Goal: Task Accomplishment & Management: Complete application form

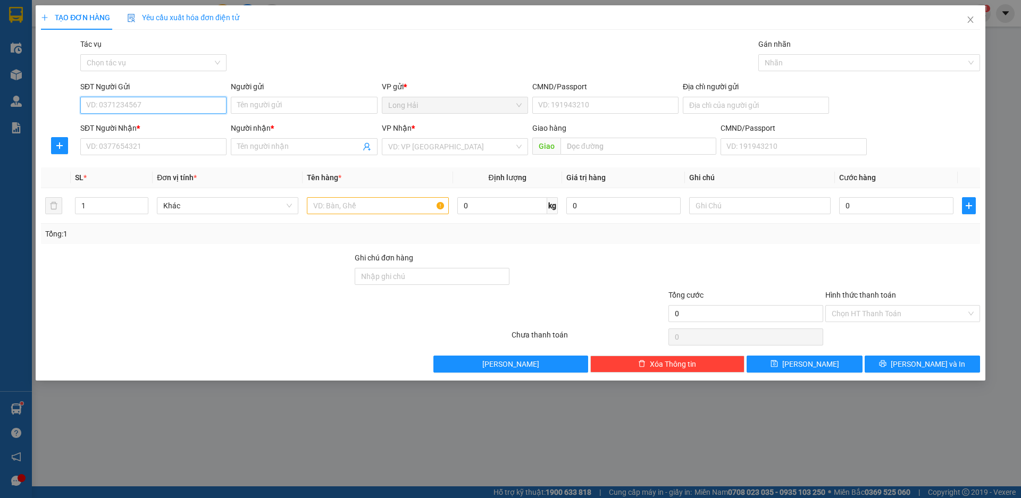
click at [161, 108] on input "SĐT Người Gửi" at bounding box center [153, 105] width 146 height 17
click at [141, 123] on div "0383808878 - [PERSON_NAME]" at bounding box center [153, 127] width 133 height 12
type input "0383808878"
type input "LIÊM"
type input "077053000080"
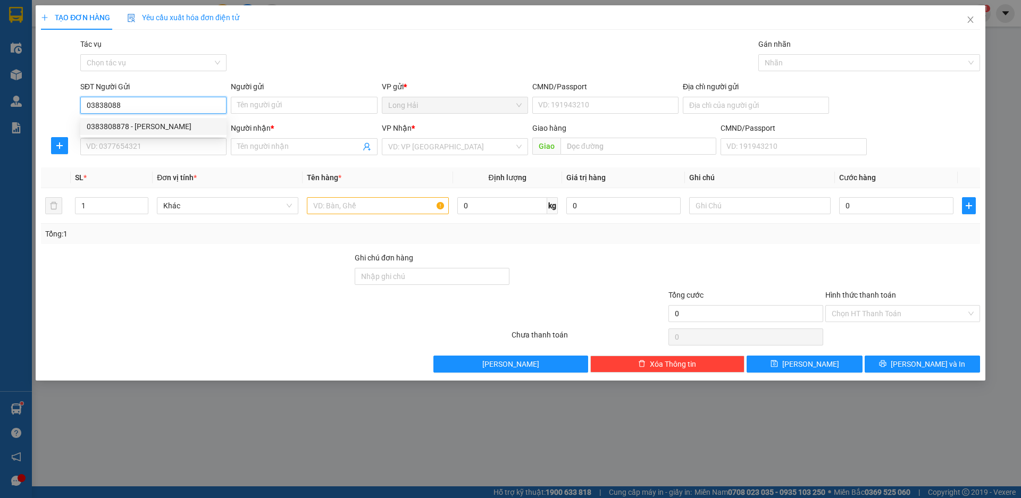
type input "LONG HAI"
type input "0983340082"
type input "TÍN"
type input "0383808878"
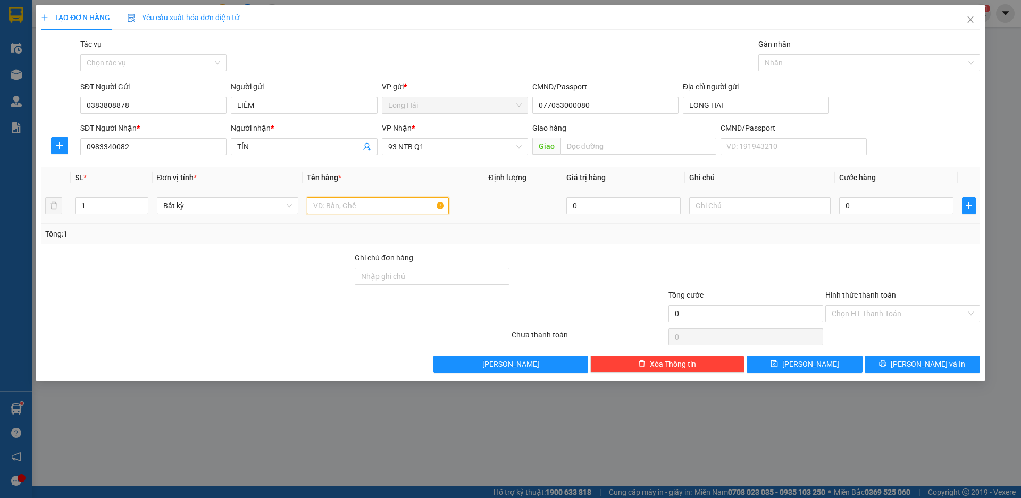
click at [339, 207] on input "text" at bounding box center [377, 205] width 141 height 17
type input "XOP HSAN"
click at [861, 211] on input "0" at bounding box center [896, 205] width 114 height 17
type input "1"
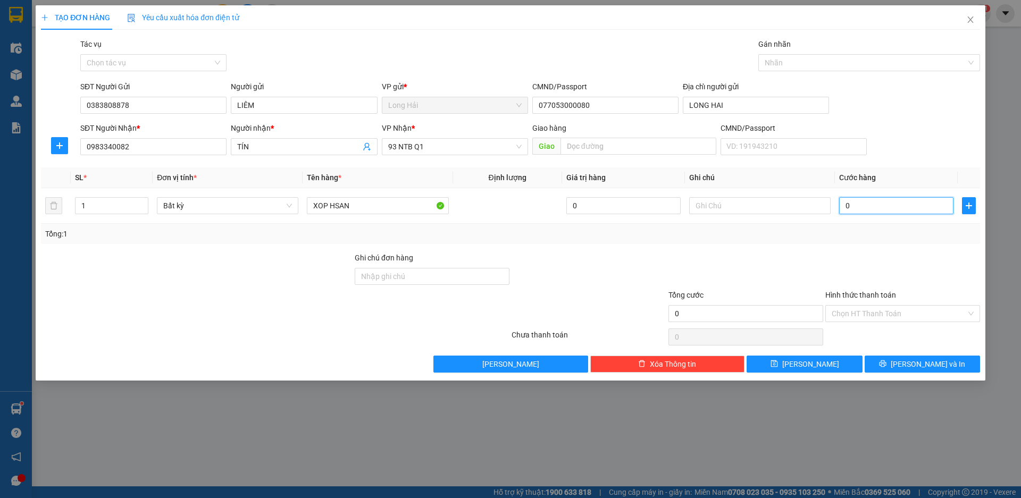
type input "1"
type input "10"
type input "100"
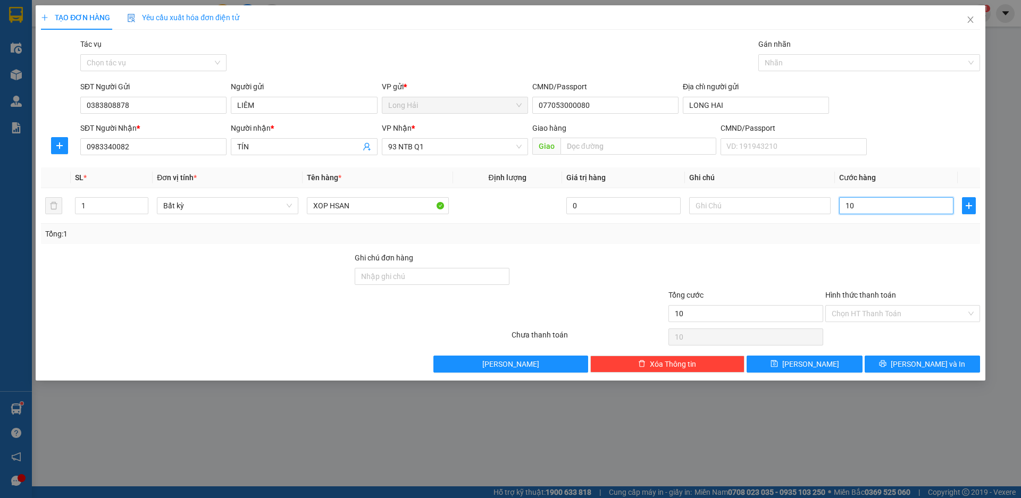
type input "100"
type input "100.000"
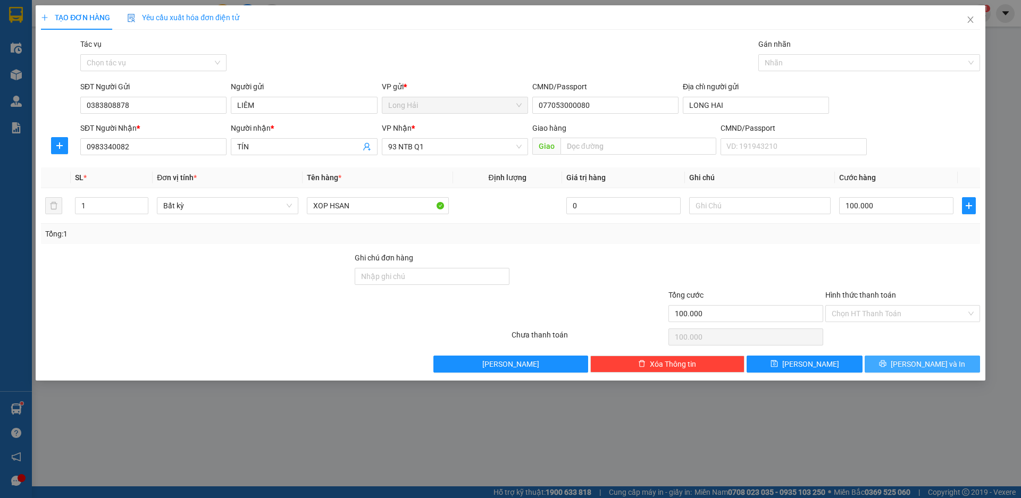
click at [898, 364] on button "[PERSON_NAME] và In" at bounding box center [922, 364] width 115 height 17
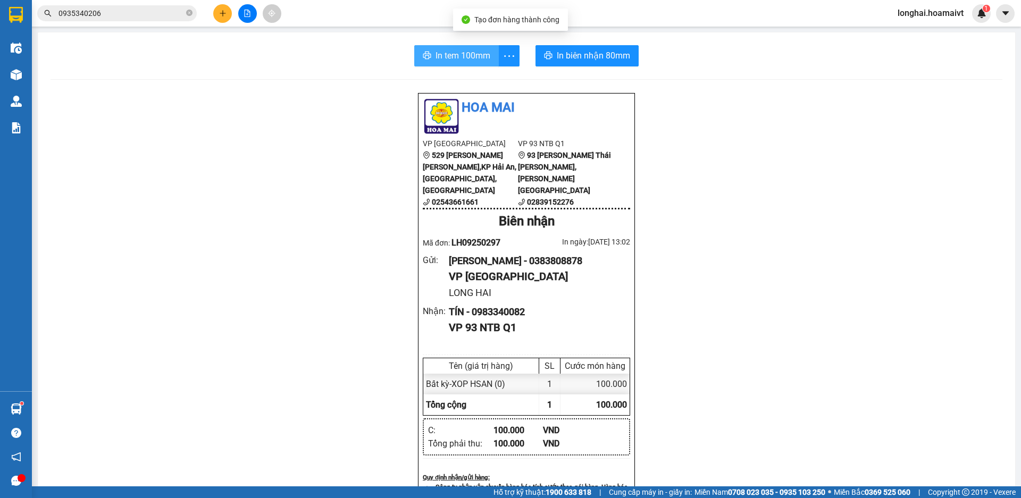
click at [454, 55] on span "In tem 100mm" at bounding box center [463, 55] width 55 height 13
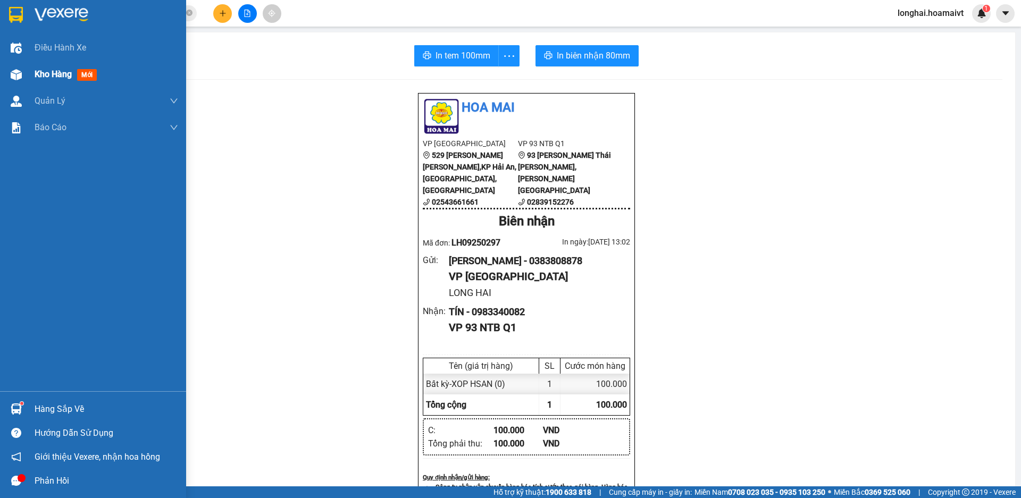
click at [51, 72] on span "Kho hàng" at bounding box center [53, 74] width 37 height 10
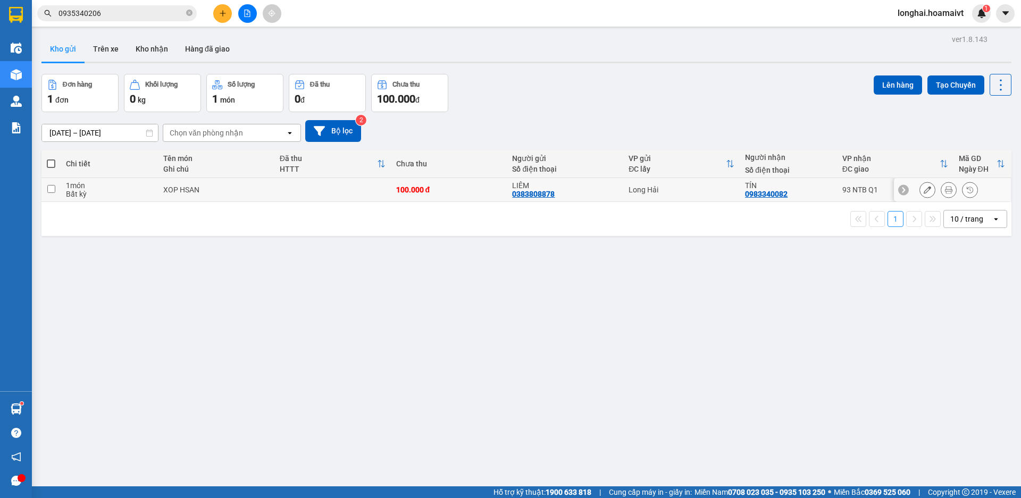
click at [924, 190] on icon at bounding box center [927, 189] width 7 height 7
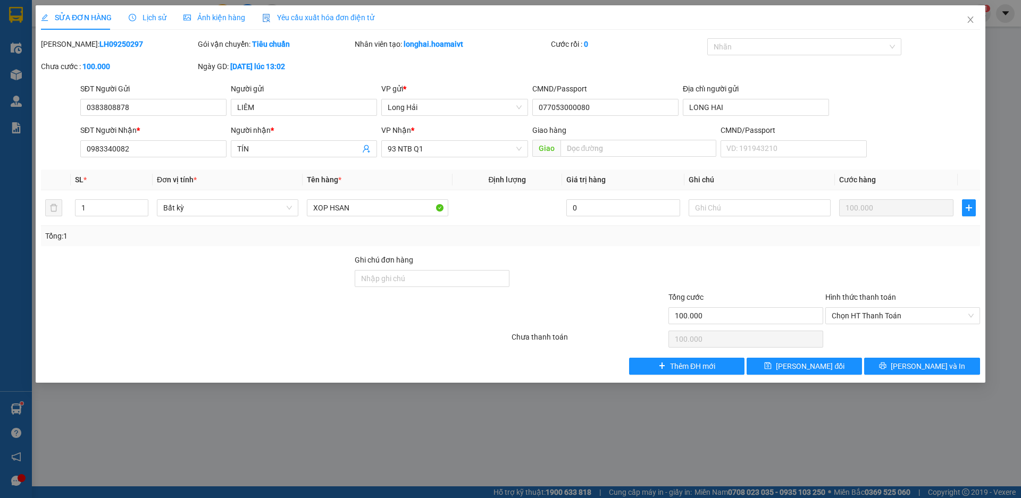
type input "0383808878"
type input "LIÊM"
type input "077053000080"
type input "LONG HAI"
type input "0983340082"
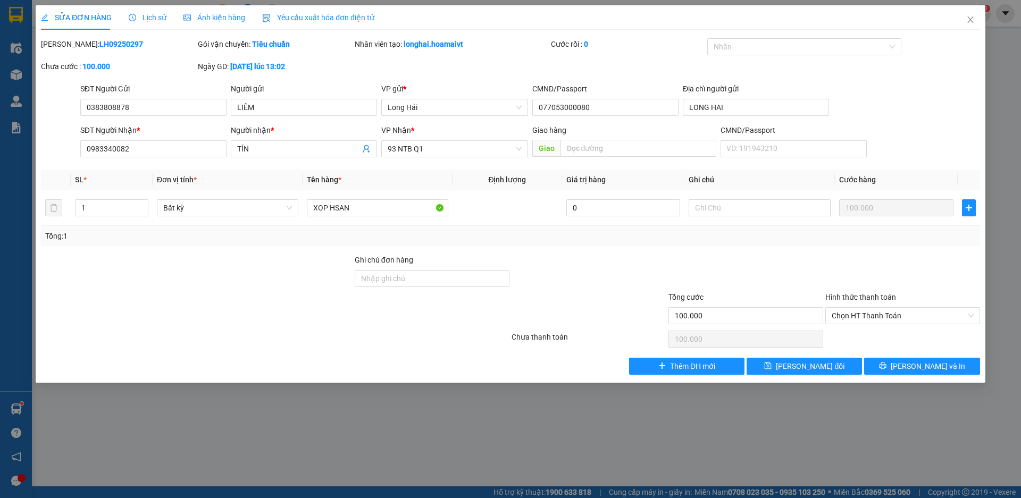
type input "TÍN"
type input "100.000"
click at [853, 317] on span "Chọn HT Thanh Toán" at bounding box center [903, 316] width 142 height 16
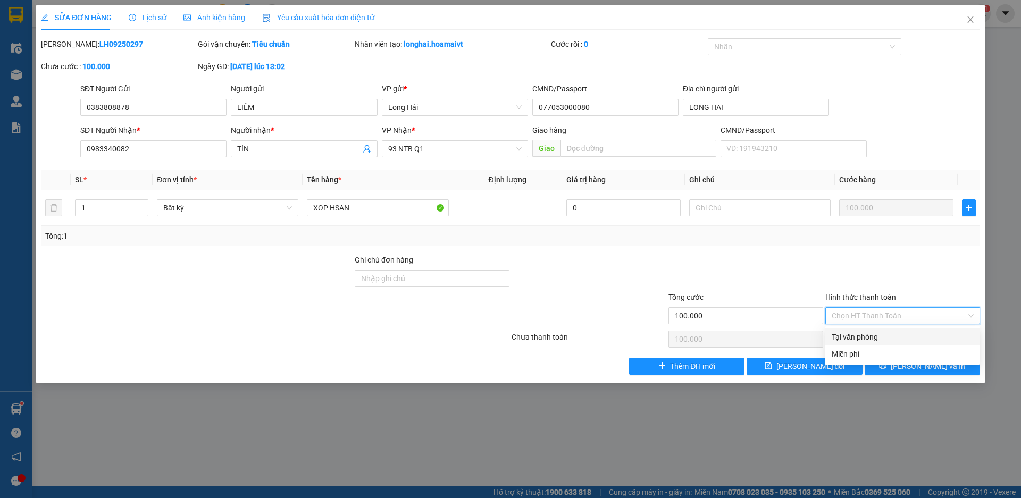
click at [854, 340] on div "Tại văn phòng" at bounding box center [903, 337] width 142 height 12
type input "0"
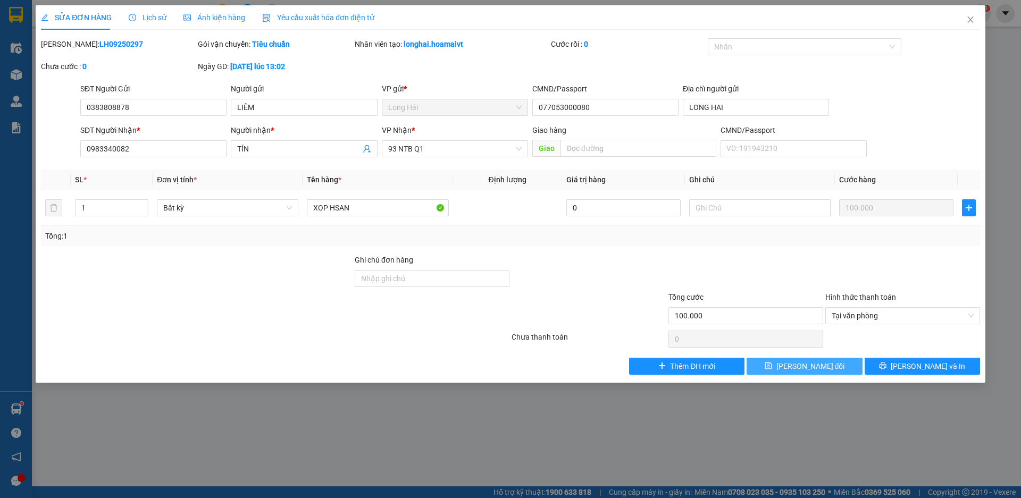
click at [831, 370] on span "[PERSON_NAME] đổi" at bounding box center [811, 367] width 69 height 12
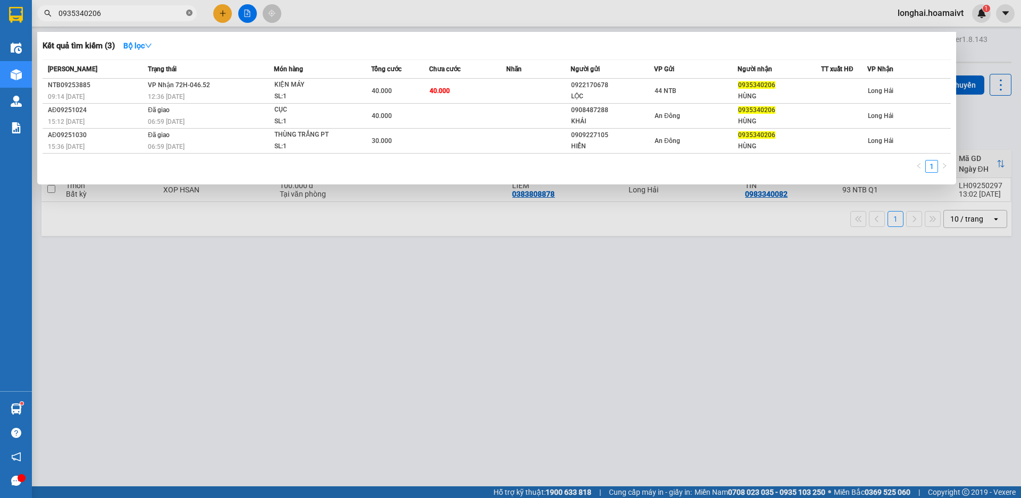
click at [191, 13] on icon "close-circle" at bounding box center [189, 13] width 6 height 6
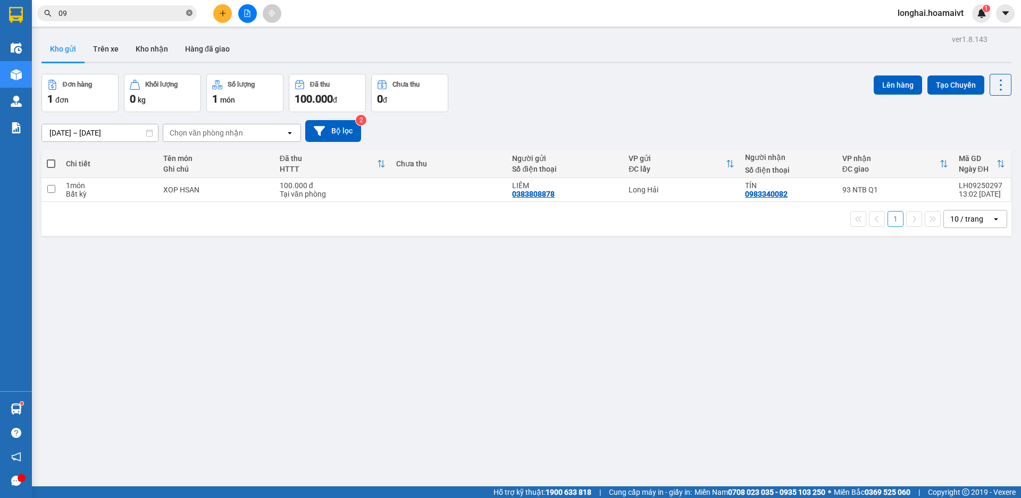
type input "097"
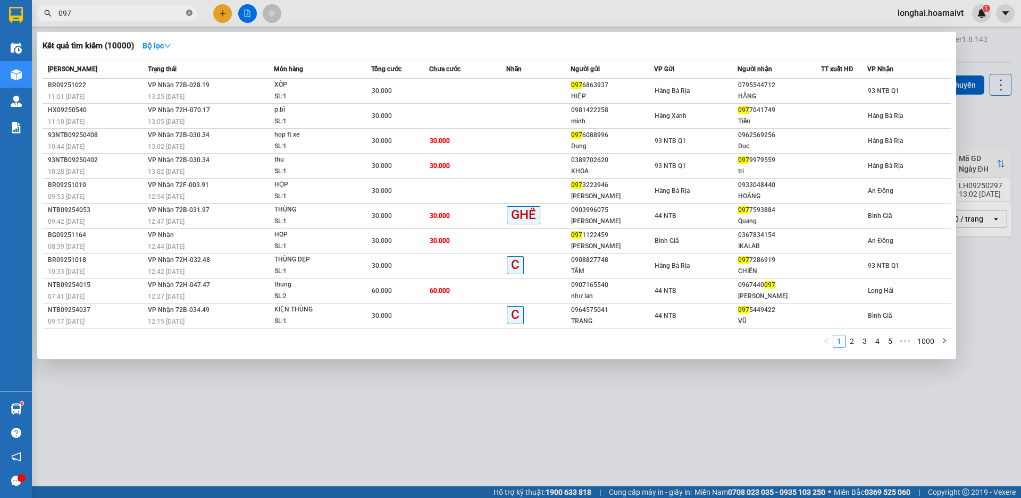
click at [192, 14] on icon "close-circle" at bounding box center [189, 13] width 6 height 6
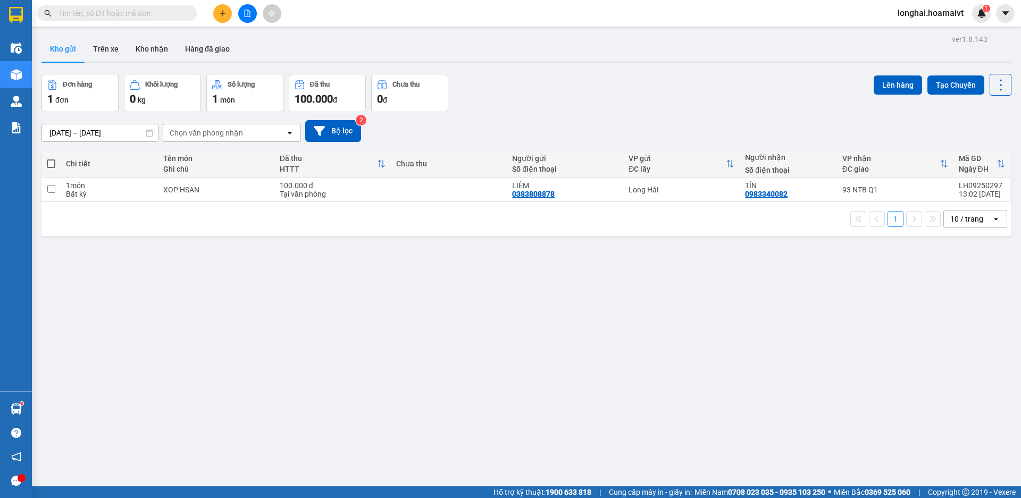
click at [168, 11] on input "text" at bounding box center [122, 13] width 126 height 12
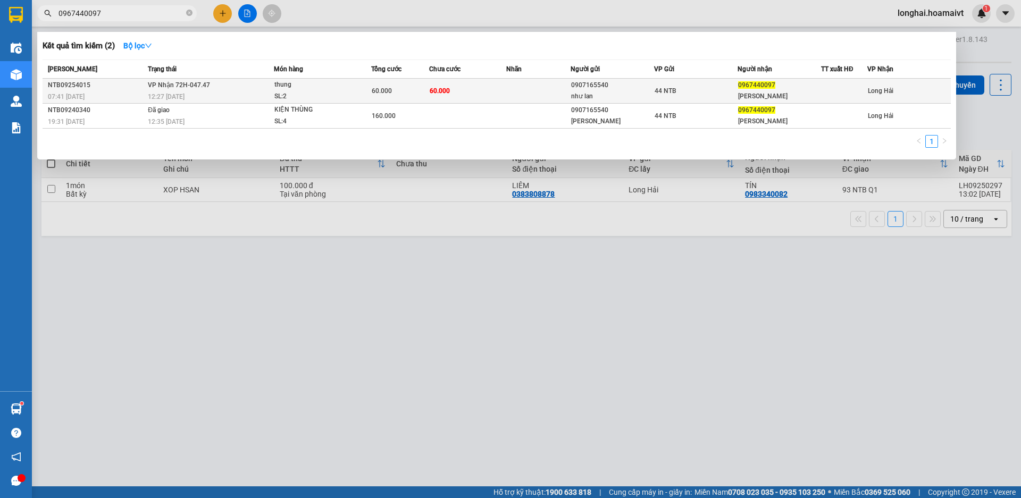
type input "0967440097"
click at [224, 89] on td "[PERSON_NAME] 72H-047.47 12:27 [DATE]" at bounding box center [209, 91] width 129 height 25
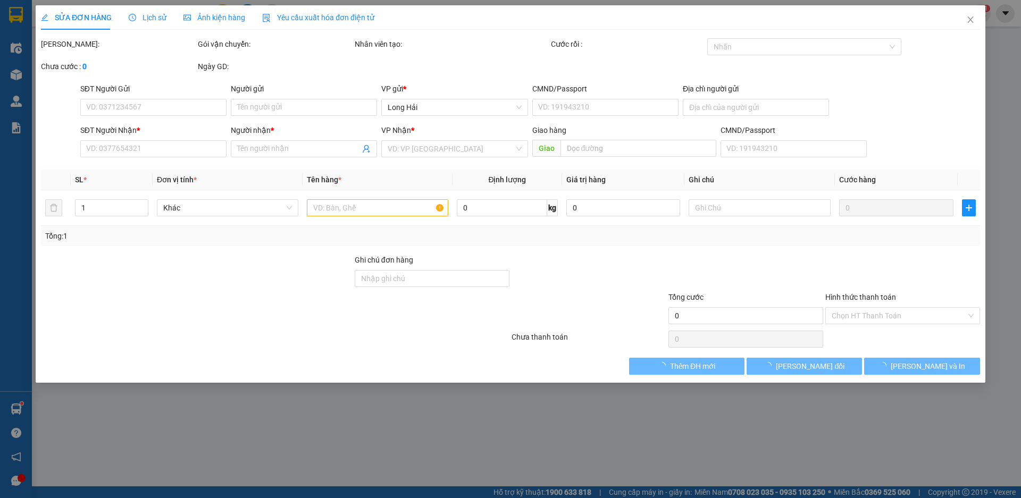
type input "0907165540"
type input "như lan"
type input "0967440097"
type input "[PERSON_NAME]"
type input "60.000"
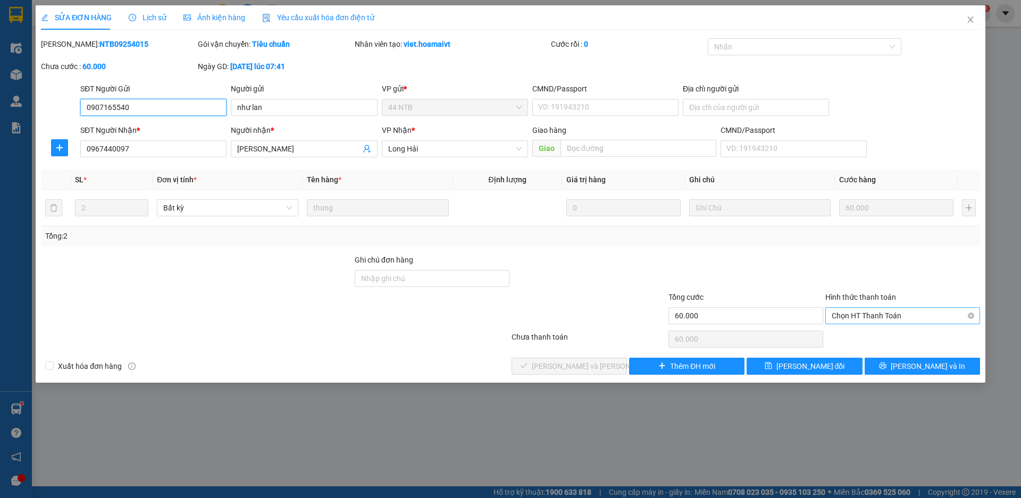
click at [862, 316] on span "Chọn HT Thanh Toán" at bounding box center [903, 316] width 142 height 16
click at [850, 330] on div "Tại văn phòng" at bounding box center [902, 337] width 155 height 17
type input "0"
click at [592, 361] on span "[PERSON_NAME] và [PERSON_NAME] hàng" at bounding box center [604, 367] width 144 height 12
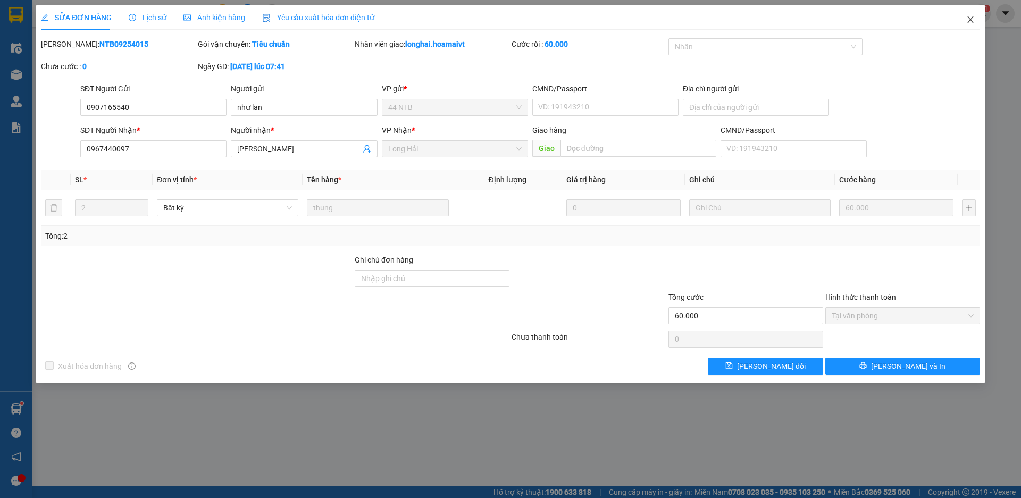
click at [970, 22] on icon "close" at bounding box center [970, 19] width 9 height 9
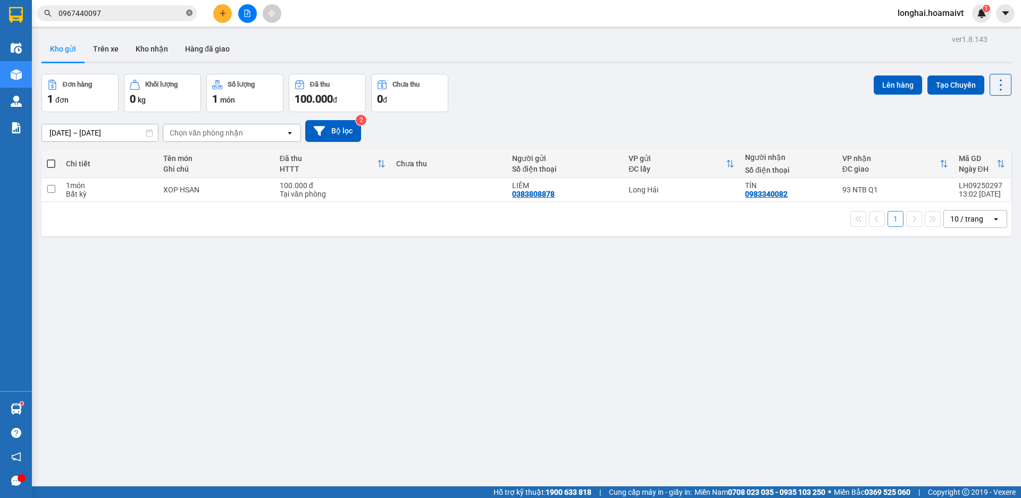
click at [188, 14] on icon "close-circle" at bounding box center [189, 13] width 6 height 6
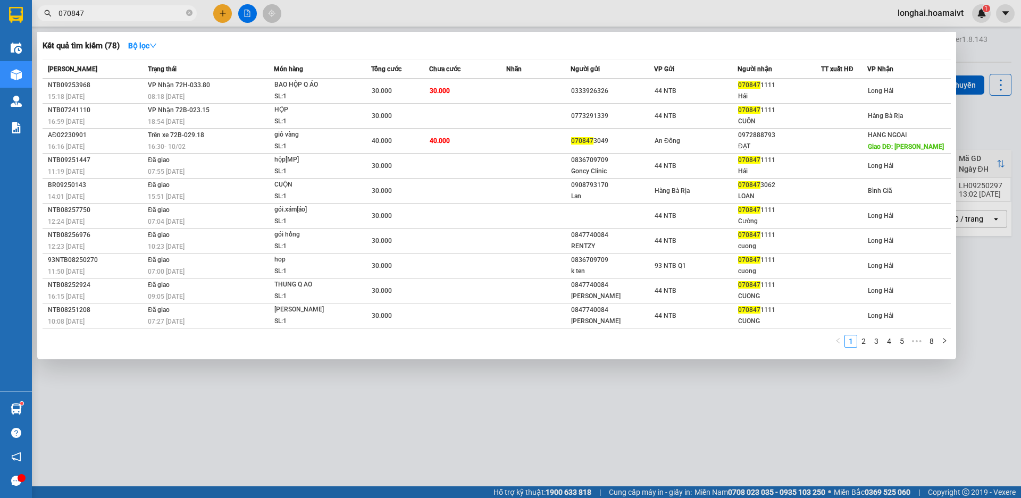
click at [144, 19] on input "070847" at bounding box center [122, 13] width 126 height 12
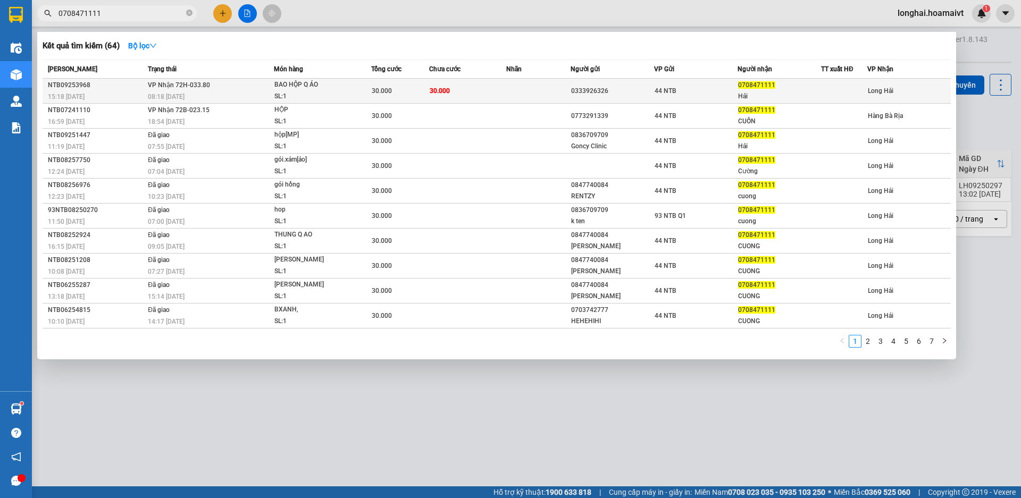
type input "0708471111"
click at [226, 95] on div "08:18 [DATE]" at bounding box center [211, 97] width 126 height 12
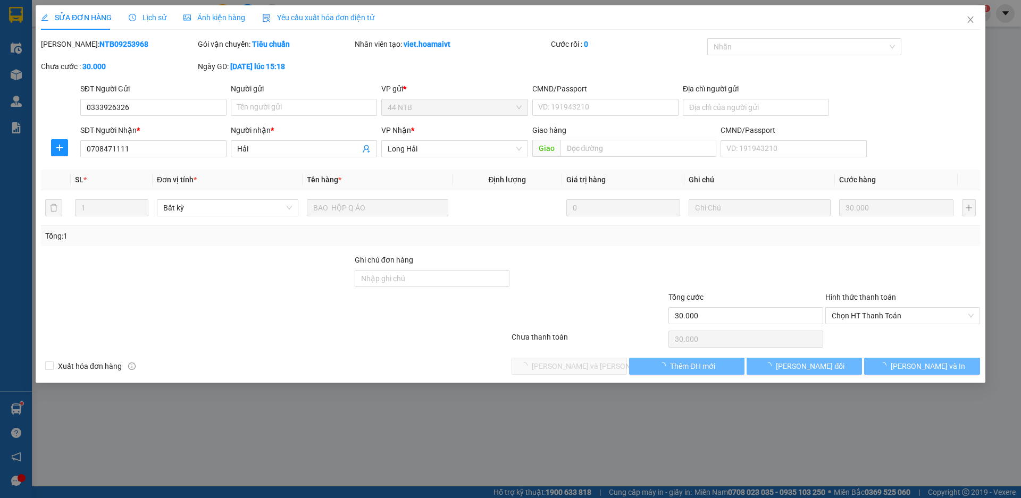
type input "0333926326"
type input "0708471111"
type input "Hải"
type input "30.000"
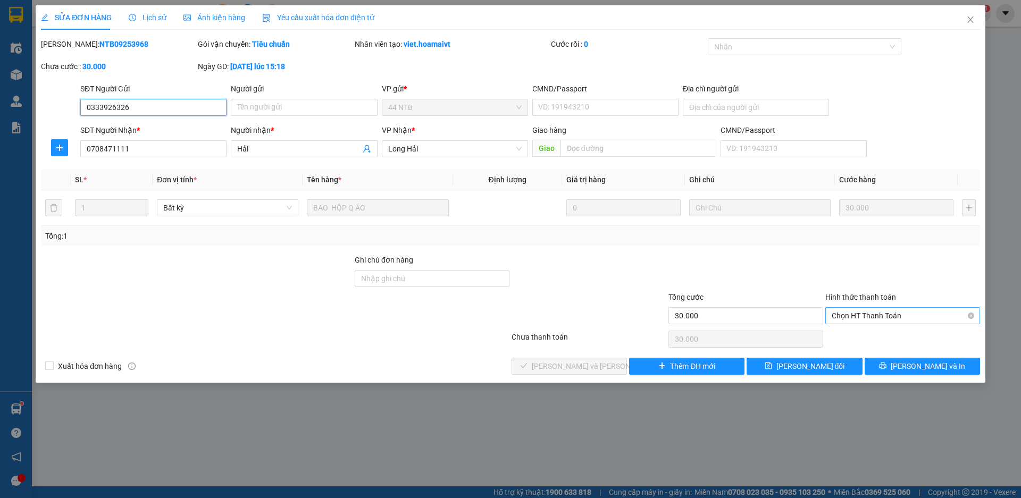
click at [866, 319] on span "Chọn HT Thanh Toán" at bounding box center [903, 316] width 142 height 16
click at [859, 338] on div "Tại văn phòng" at bounding box center [903, 337] width 142 height 12
type input "0"
click at [573, 372] on span "[PERSON_NAME] và [PERSON_NAME] hàng" at bounding box center [604, 367] width 144 height 12
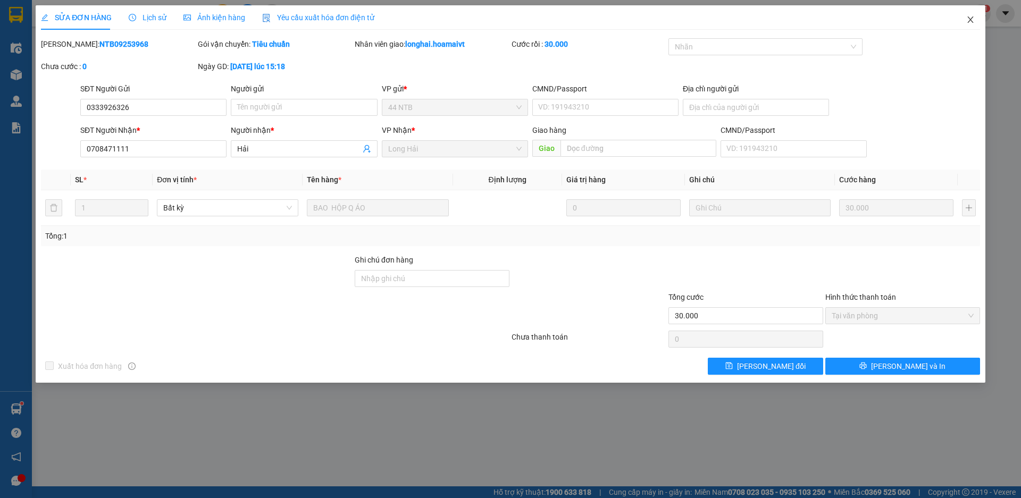
click at [969, 21] on icon "close" at bounding box center [970, 19] width 9 height 9
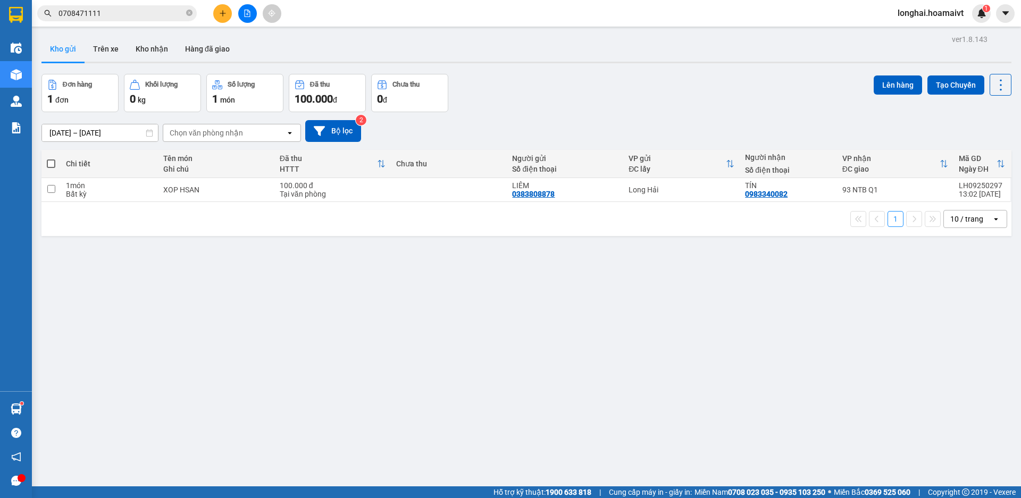
click at [52, 165] on span at bounding box center [51, 164] width 9 height 9
click at [51, 158] on input "checkbox" at bounding box center [51, 158] width 0 height 0
checkbox input "true"
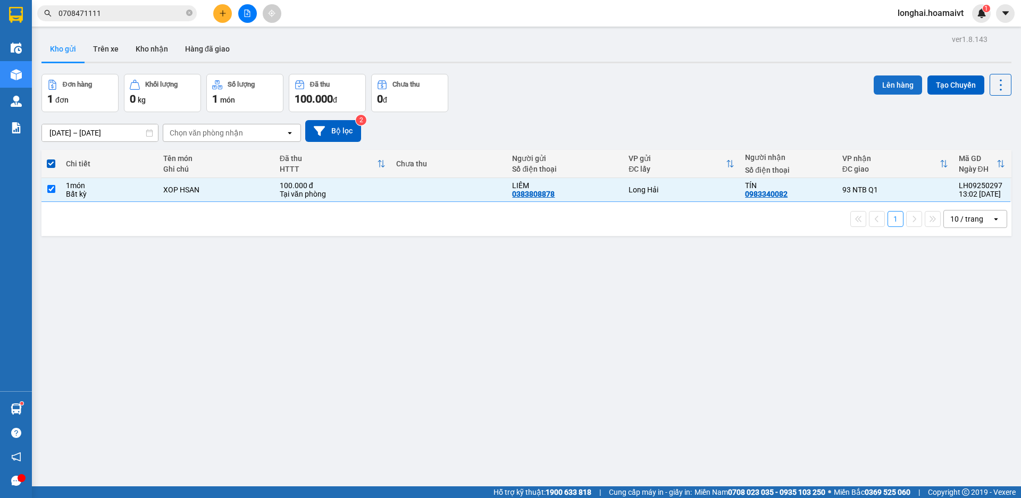
click at [874, 85] on button "Lên hàng" at bounding box center [898, 85] width 48 height 19
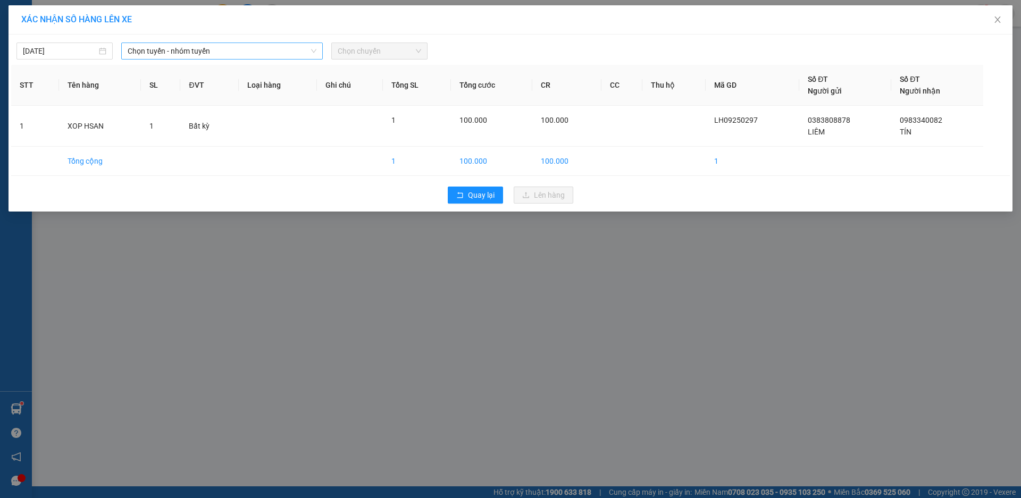
click at [234, 55] on span "Chọn tuyến - nhóm tuyến" at bounding box center [222, 51] width 189 height 16
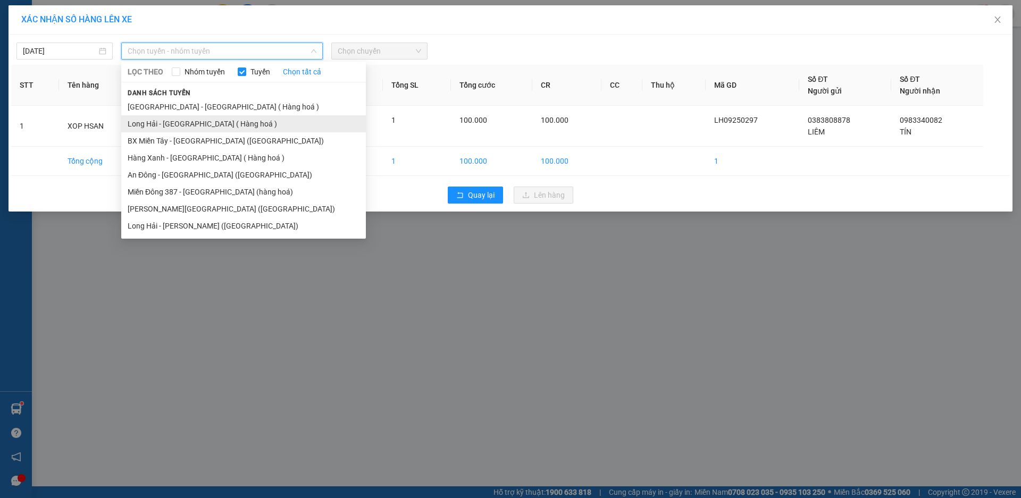
click at [176, 125] on li "Long Hải - [GEOGRAPHIC_DATA] ( Hàng hoá )" at bounding box center [243, 123] width 245 height 17
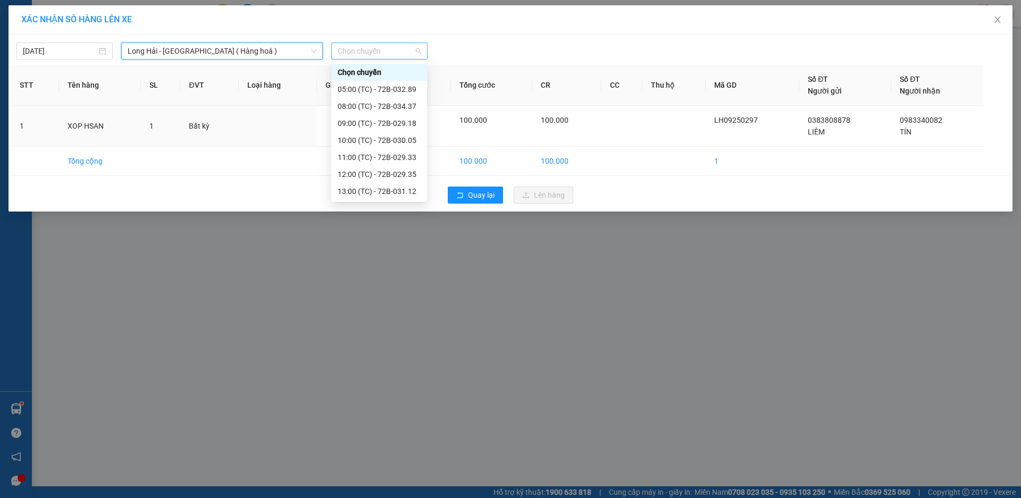
click at [392, 51] on span "Chọn chuyến" at bounding box center [380, 51] width 84 height 16
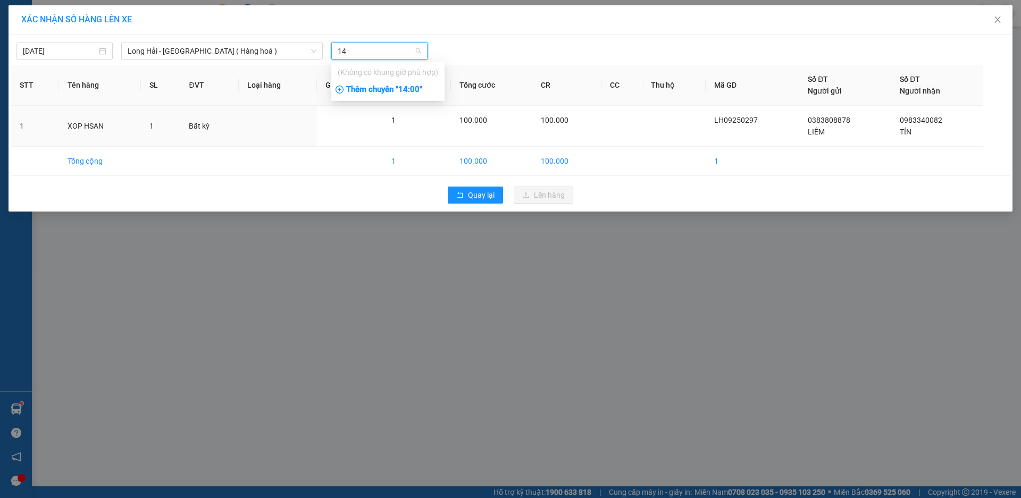
type input "14"
click at [411, 91] on div "Thêm chuyến " 14:00 "" at bounding box center [387, 90] width 113 height 18
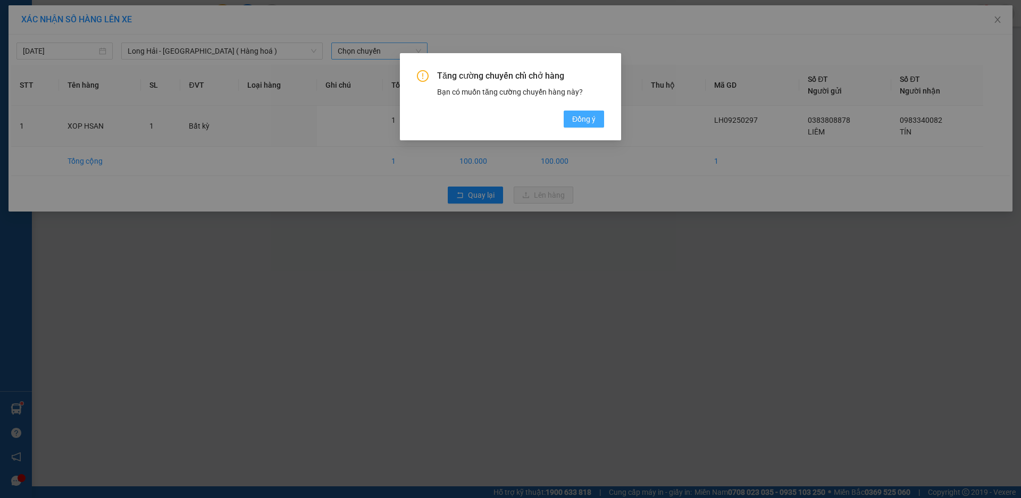
click at [579, 112] on button "Đồng ý" at bounding box center [584, 119] width 40 height 17
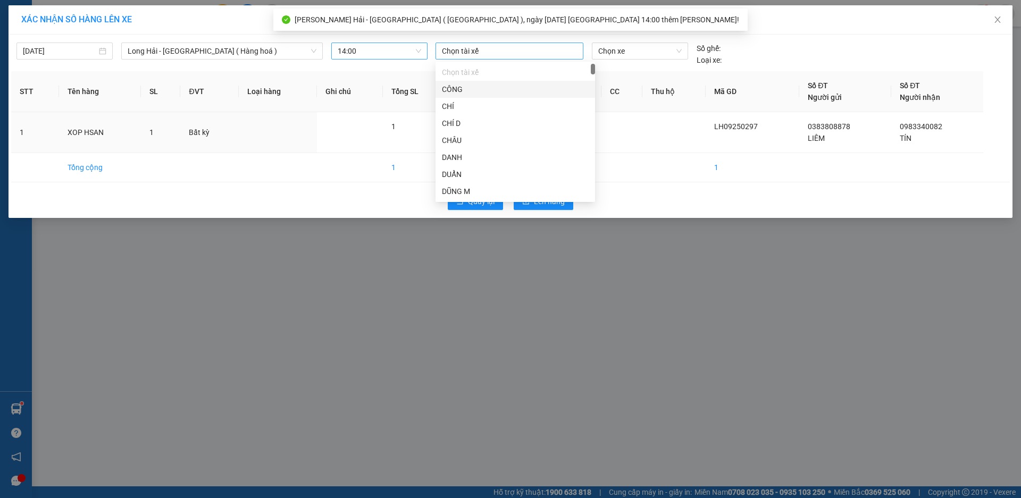
click at [488, 52] on div at bounding box center [509, 51] width 143 height 13
type input "HAI"
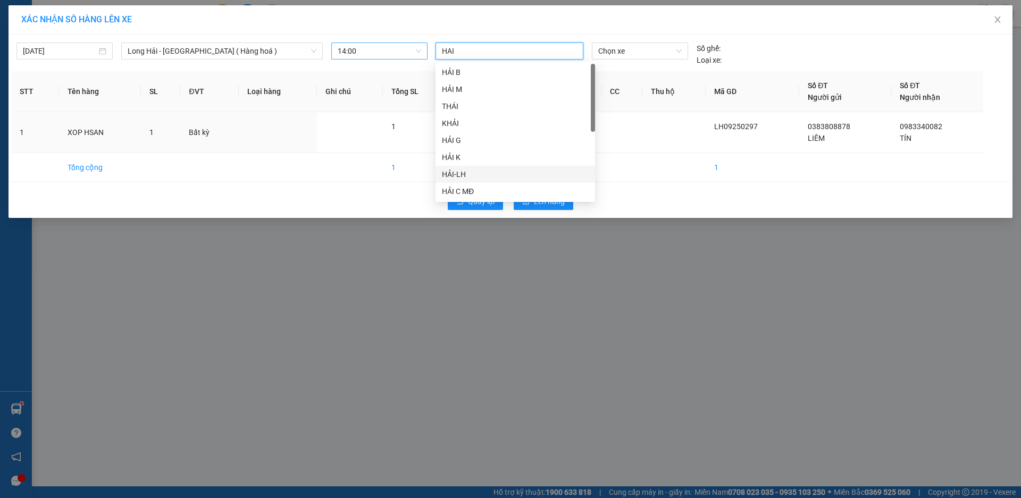
click at [463, 177] on div "HẢI-LH" at bounding box center [515, 175] width 147 height 12
click at [621, 54] on span "Chọn xe" at bounding box center [639, 51] width 83 height 16
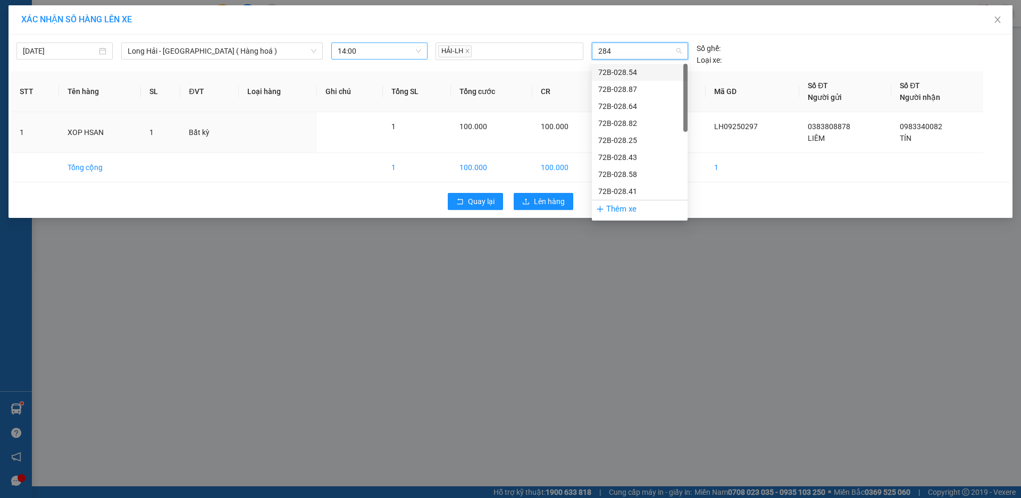
type input "2841"
click at [624, 76] on div "72B-028.41" at bounding box center [639, 72] width 83 height 12
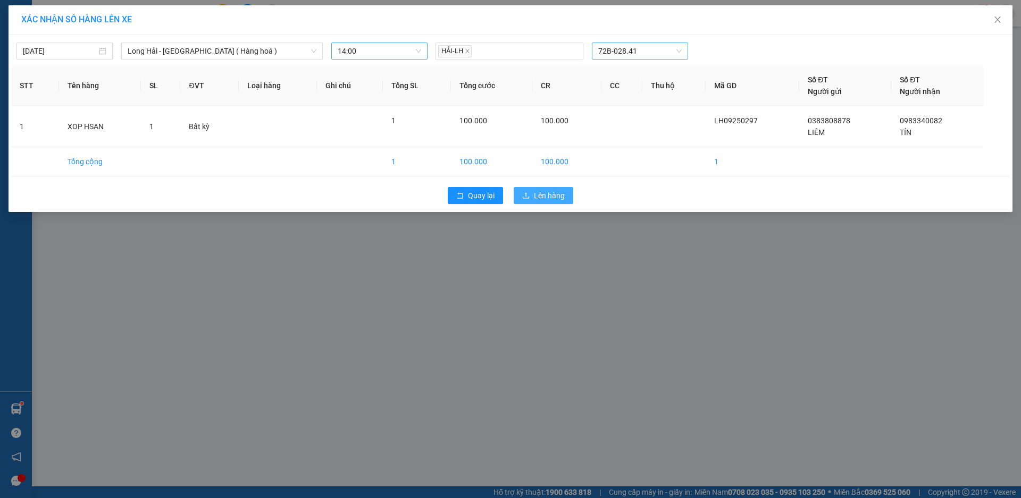
click at [548, 199] on span "Lên hàng" at bounding box center [549, 196] width 31 height 12
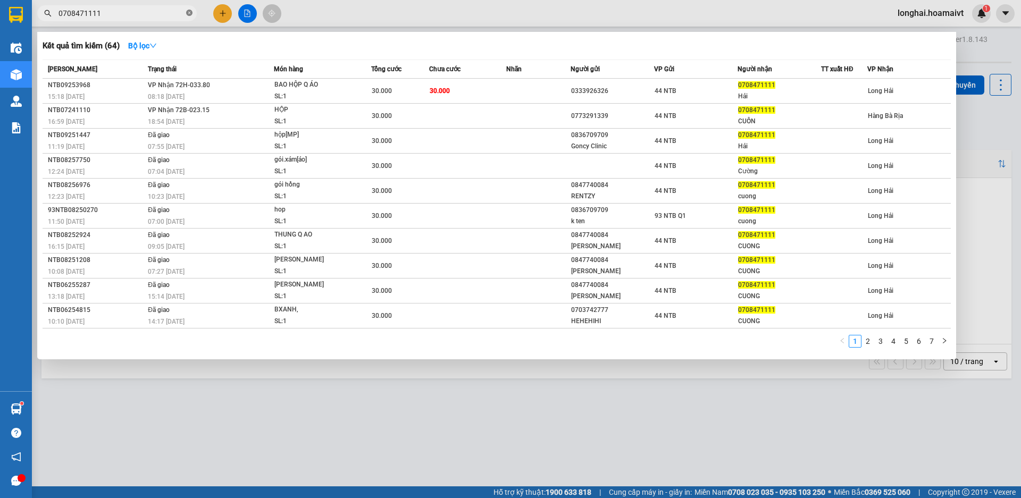
click at [191, 13] on icon "close-circle" at bounding box center [189, 13] width 6 height 6
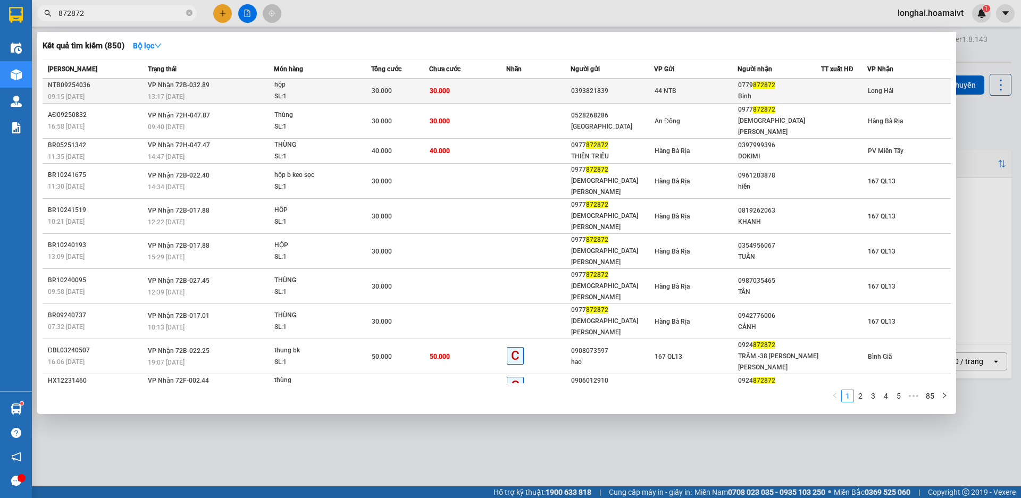
type input "872872"
click at [334, 91] on div "SL: 1" at bounding box center [314, 97] width 80 height 12
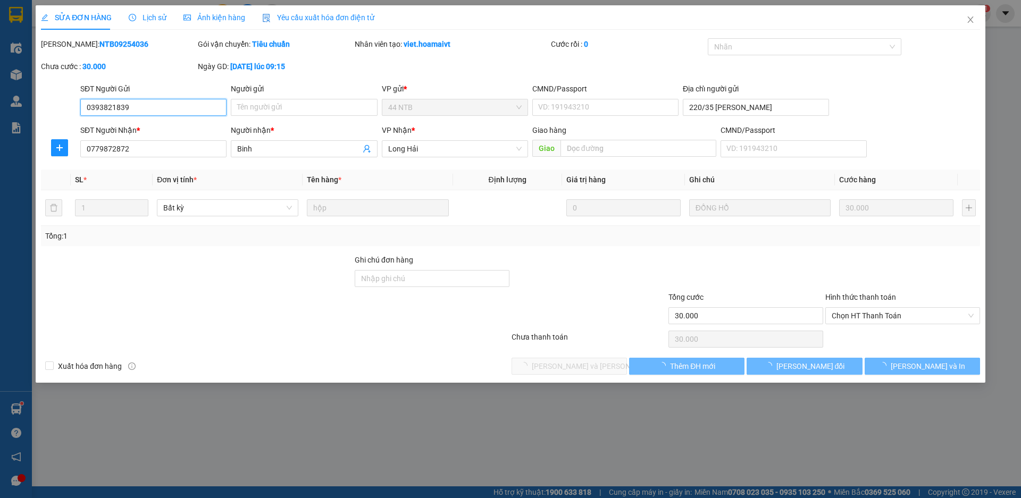
type input "0393821839"
type input "220/35 [PERSON_NAME]"
type input "0779872872"
type input "Binh"
type input "30.000"
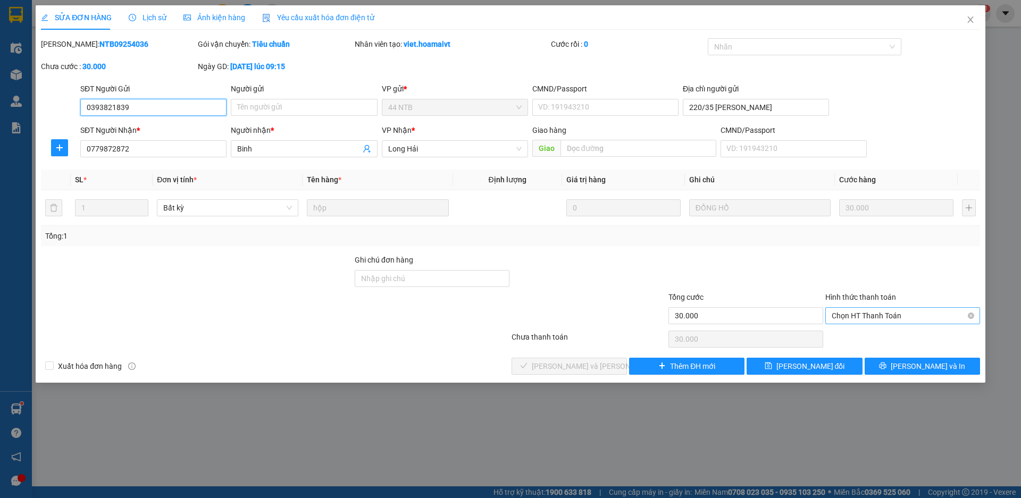
click at [849, 318] on span "Chọn HT Thanh Toán" at bounding box center [903, 316] width 142 height 16
click at [835, 336] on div "Tại văn phòng" at bounding box center [903, 337] width 142 height 12
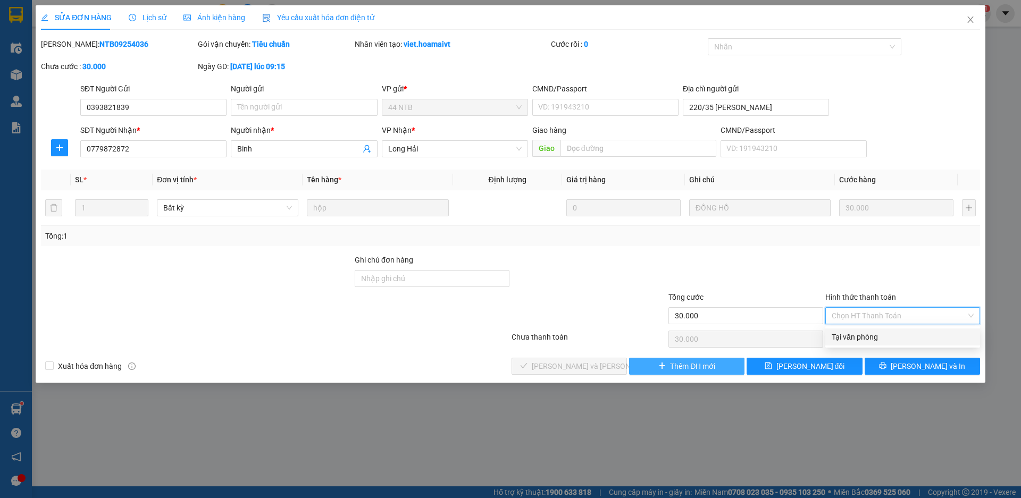
type input "0"
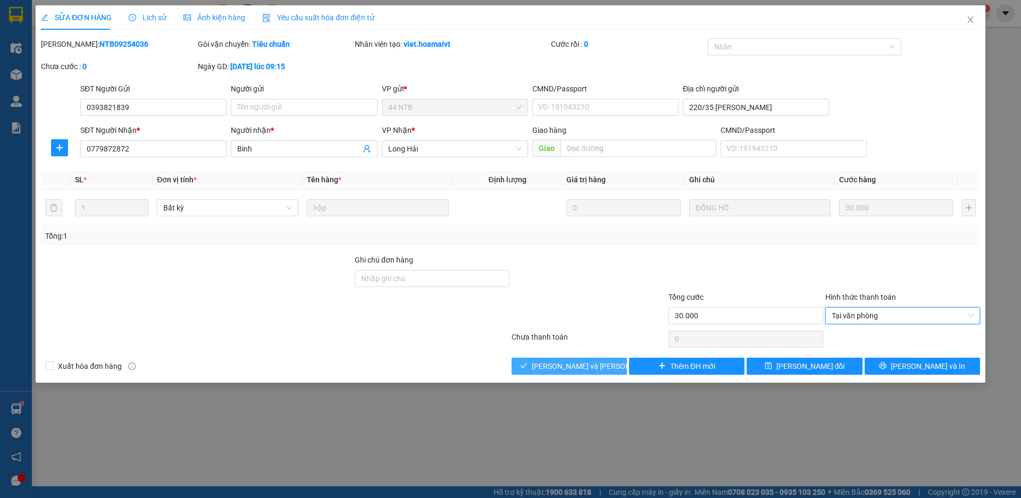
click at [578, 365] on span "[PERSON_NAME] và [PERSON_NAME] hàng" at bounding box center [604, 367] width 144 height 12
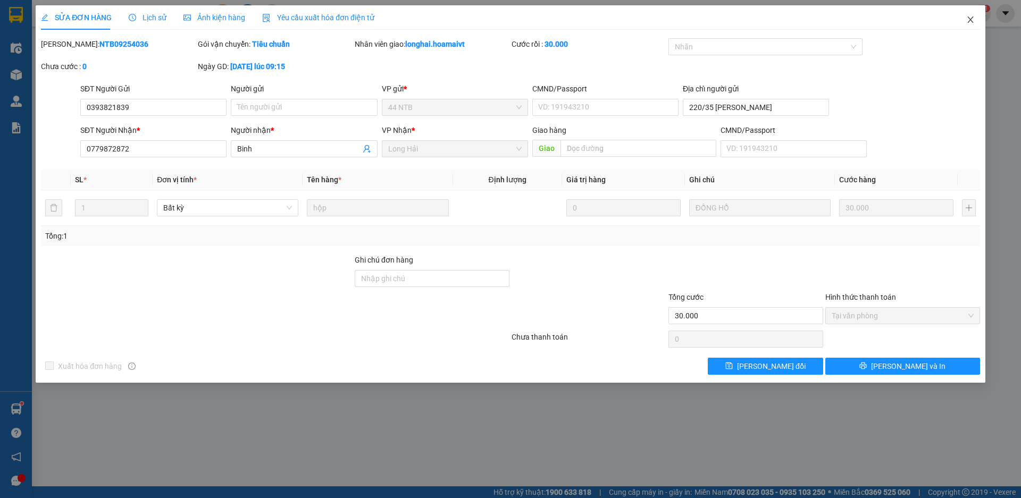
click at [971, 20] on icon "close" at bounding box center [970, 19] width 6 height 6
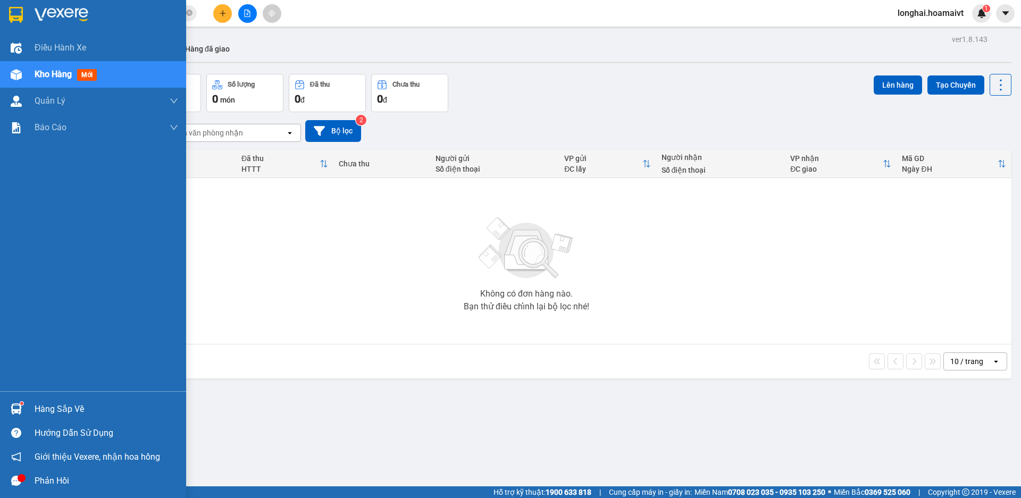
click at [60, 407] on div "Hàng sắp về" at bounding box center [107, 410] width 144 height 16
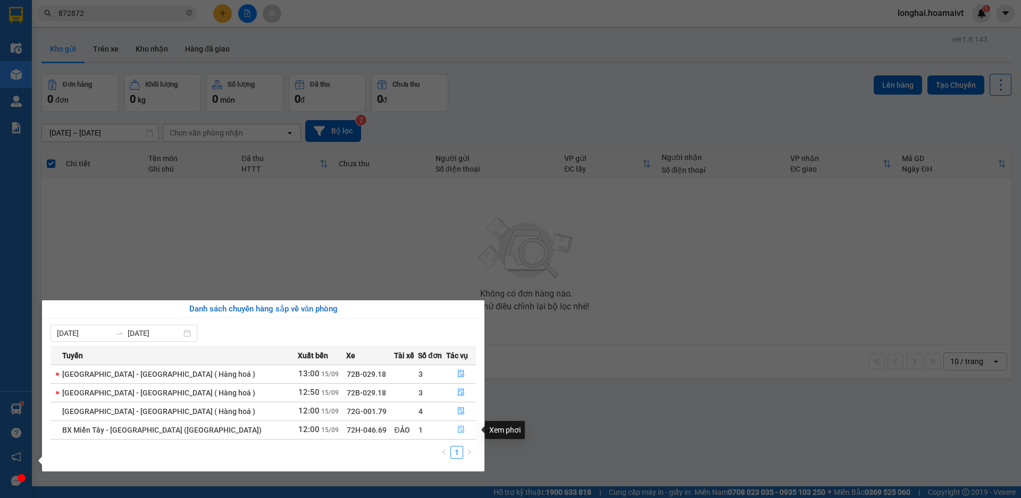
click at [458, 431] on icon "file-done" at bounding box center [460, 429] width 7 height 7
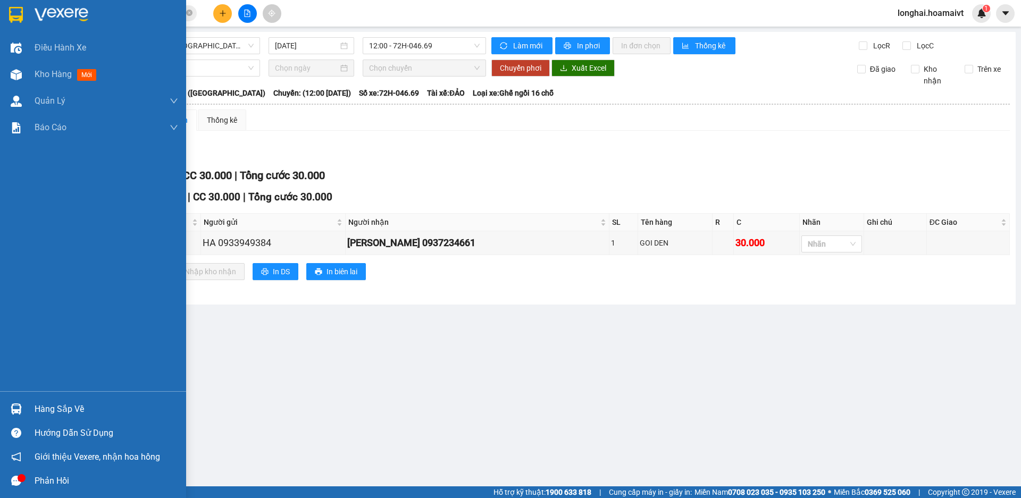
click at [57, 410] on div "Hàng sắp về" at bounding box center [107, 410] width 144 height 16
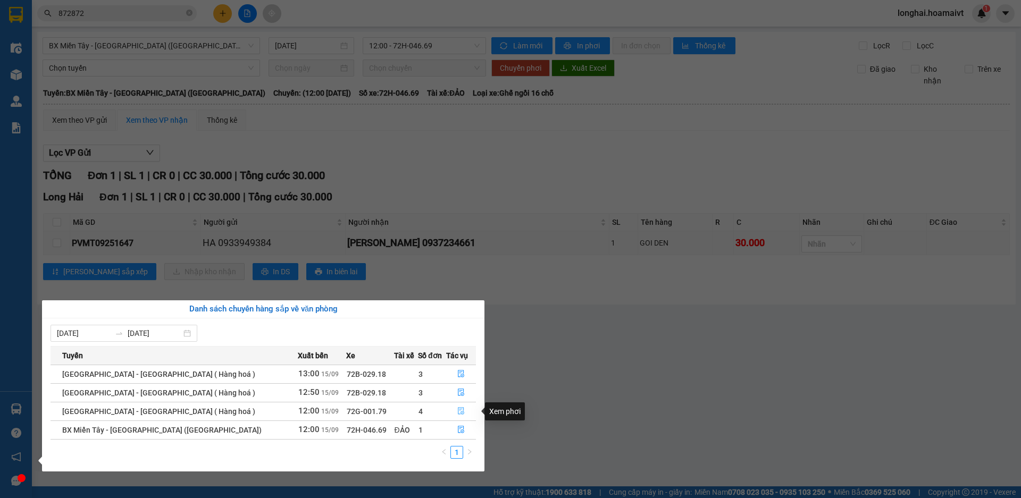
click at [457, 411] on icon "file-done" at bounding box center [460, 410] width 7 height 7
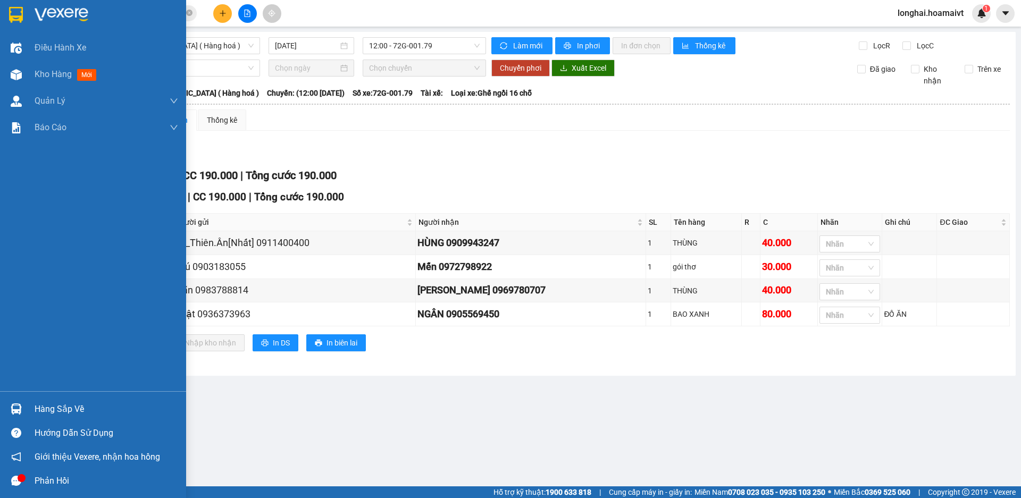
click at [74, 408] on div "Hàng sắp về" at bounding box center [107, 410] width 144 height 16
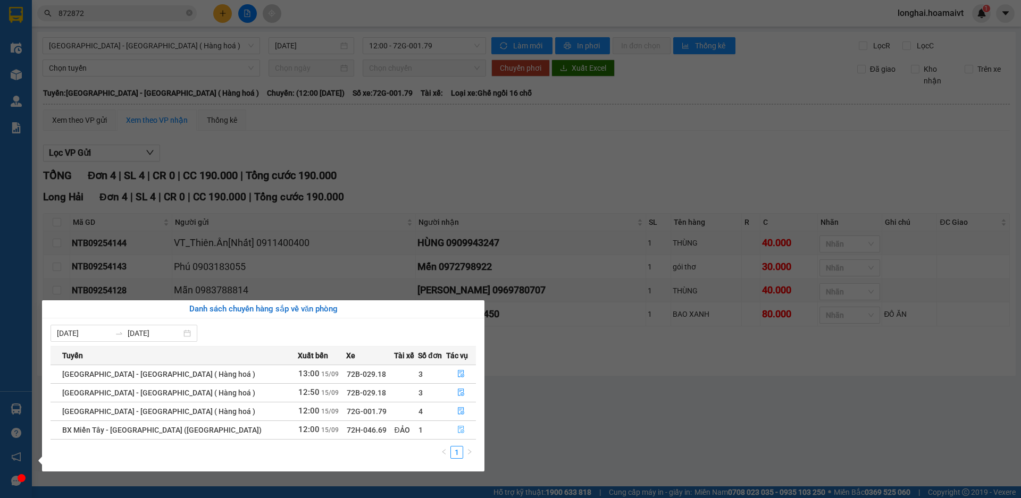
click at [468, 428] on button "button" at bounding box center [461, 430] width 29 height 17
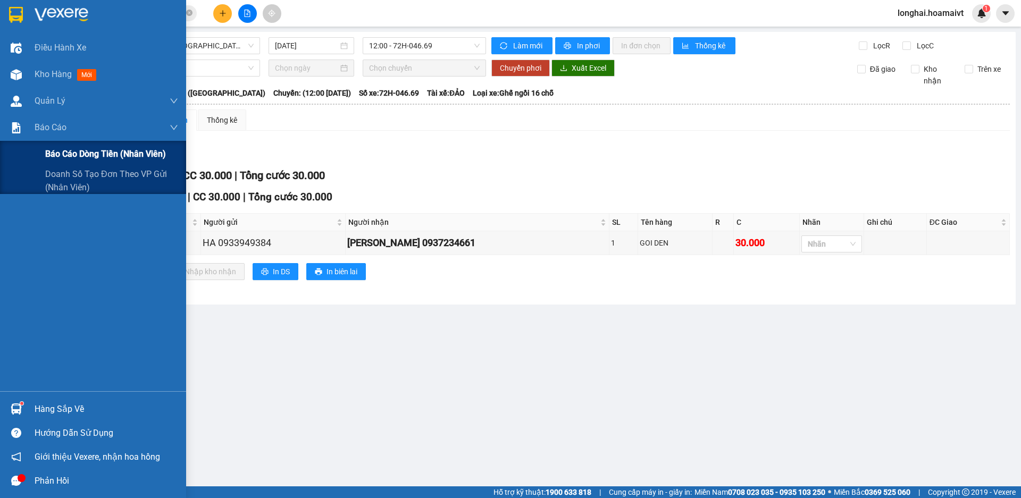
click at [96, 155] on span "Báo cáo dòng tiền (nhân viên)" at bounding box center [105, 153] width 121 height 13
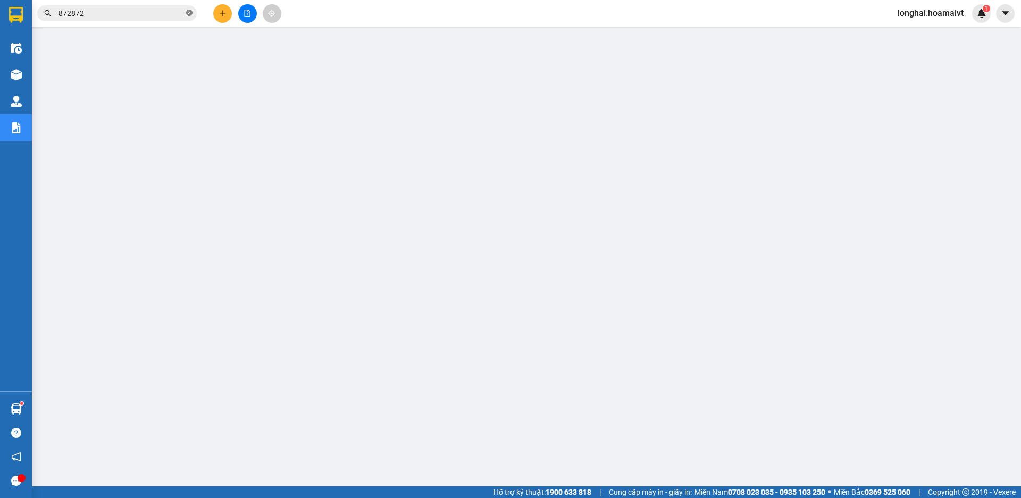
click at [188, 13] on icon "close-circle" at bounding box center [189, 13] width 6 height 6
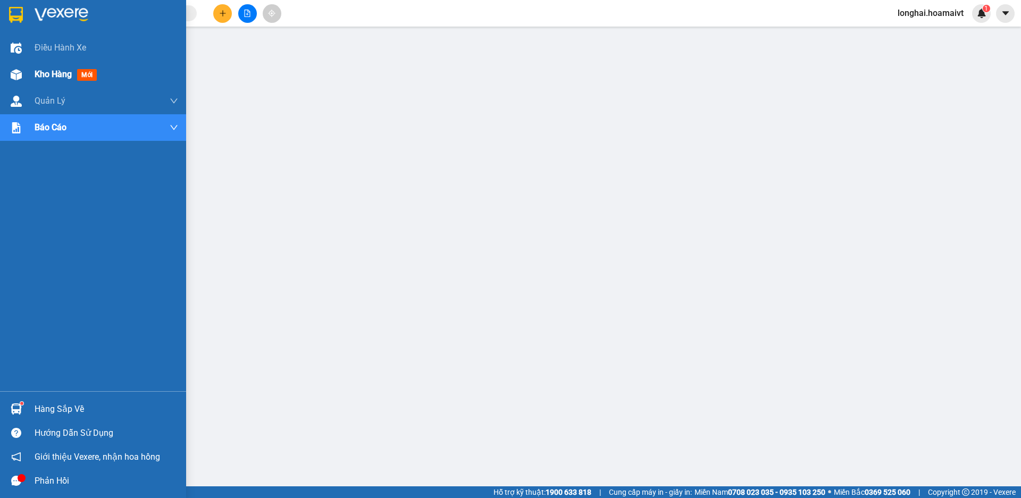
click at [41, 72] on span "Kho hàng" at bounding box center [53, 74] width 37 height 10
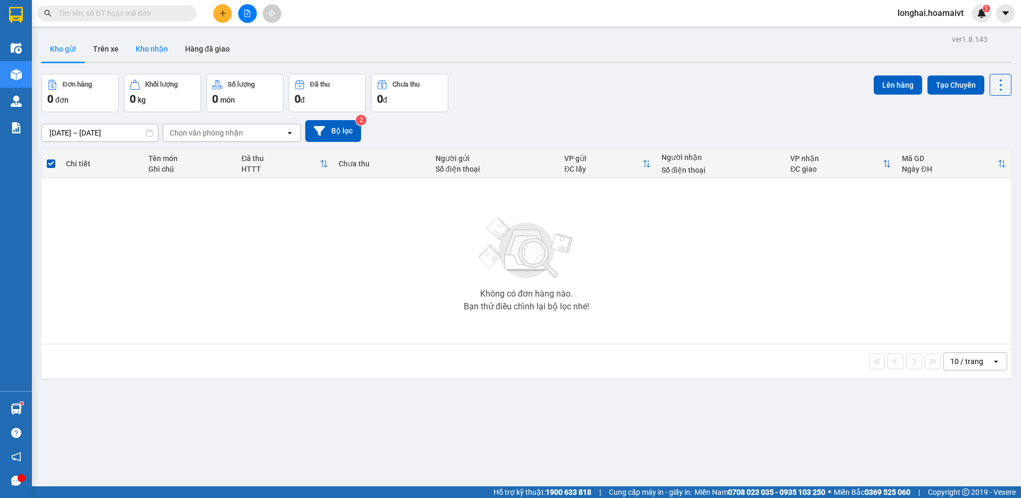
click at [152, 47] on button "Kho nhận" at bounding box center [151, 49] width 49 height 26
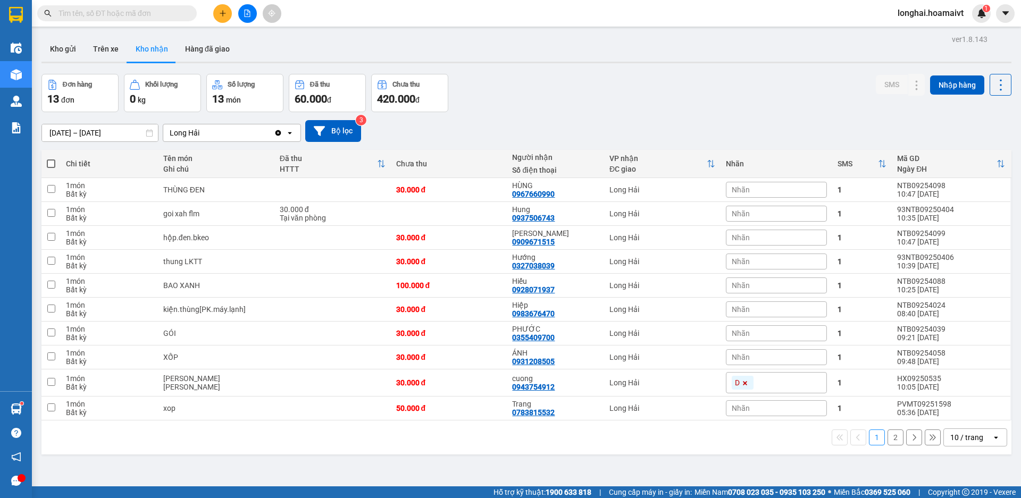
click at [135, 13] on input "text" at bounding box center [122, 13] width 126 height 12
type input "3"
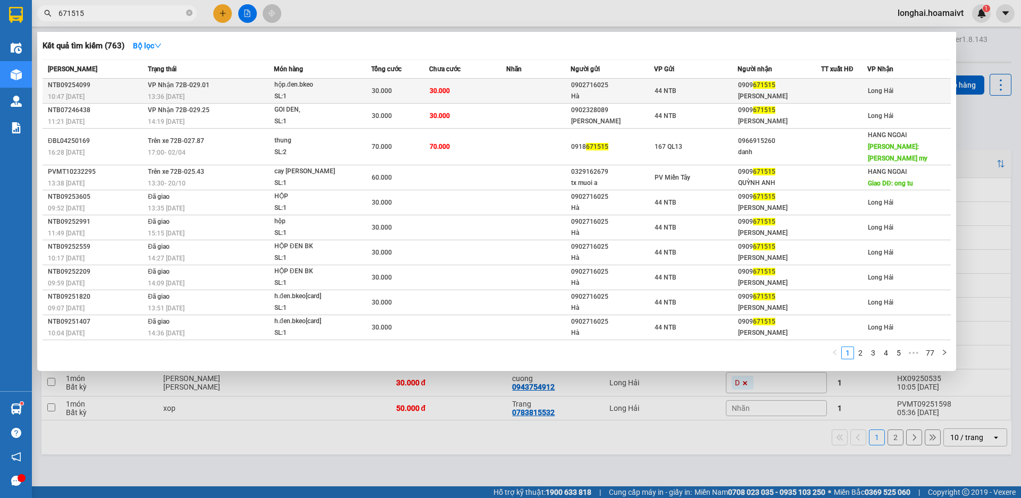
type input "671515"
click at [216, 85] on td "[PERSON_NAME] 72B-029.01 13:36 [DATE]" at bounding box center [209, 91] width 129 height 25
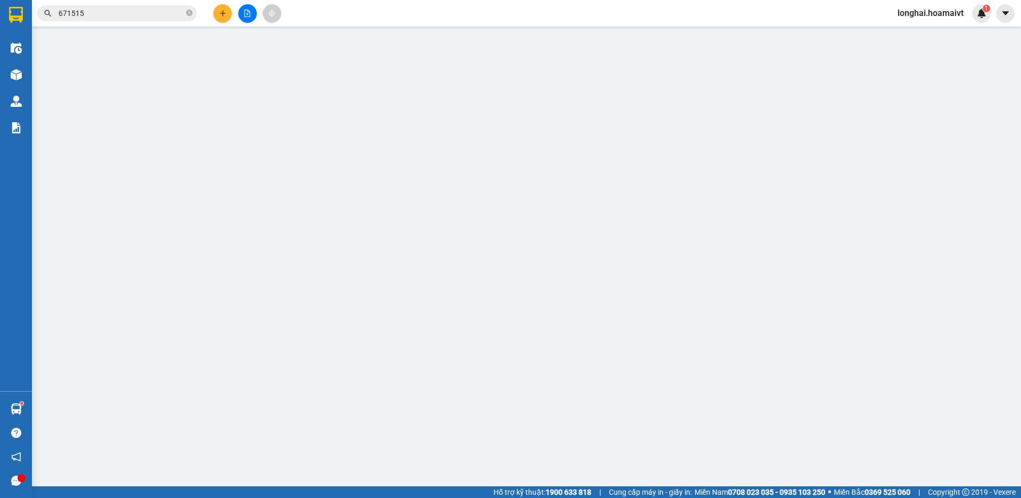
type input "0902716025"
type input "Hà"
type input "53_Tân.[GEOGRAPHIC_DATA][PERSON_NAME]"
type input "0909671515"
type input "[PERSON_NAME]"
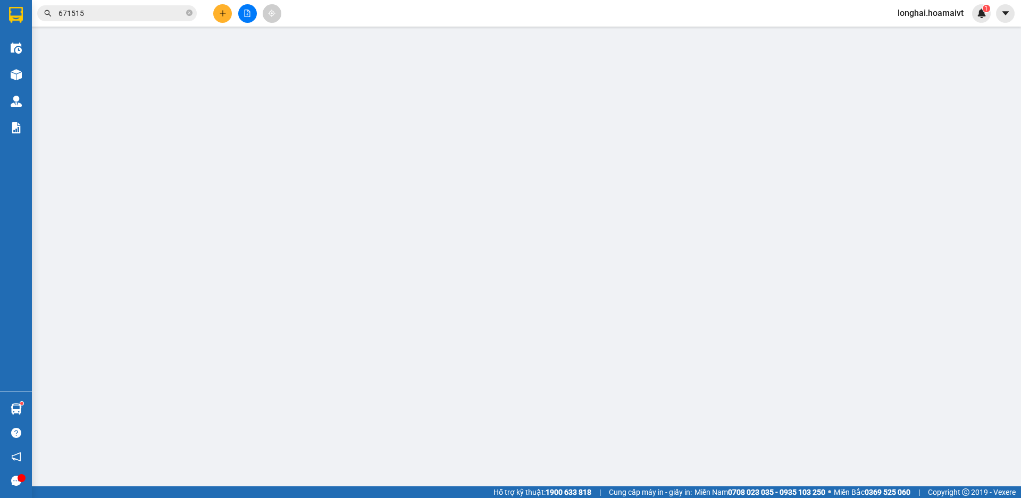
type input "30.000"
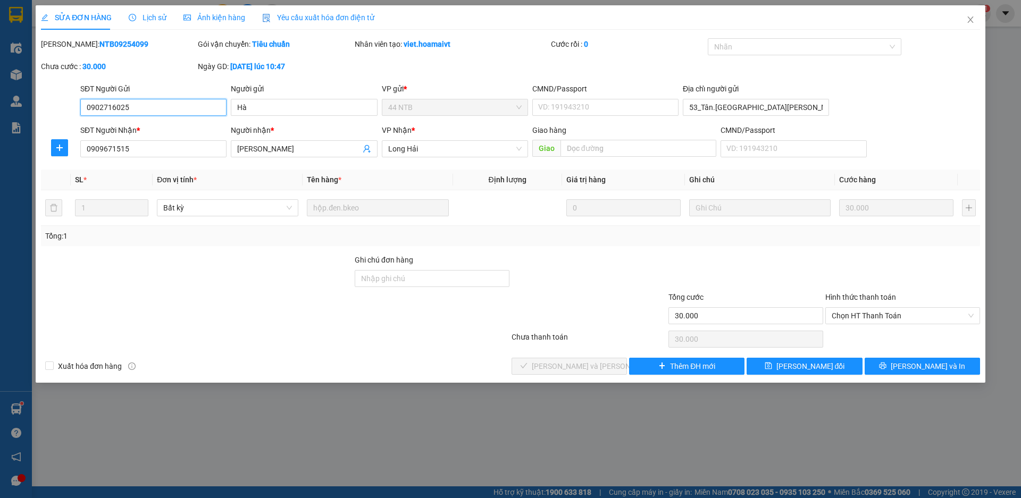
drag, startPoint x: 856, startPoint y: 316, endPoint x: 857, endPoint y: 324, distance: 8.0
click at [857, 319] on span "Chọn HT Thanh Toán" at bounding box center [903, 316] width 142 height 16
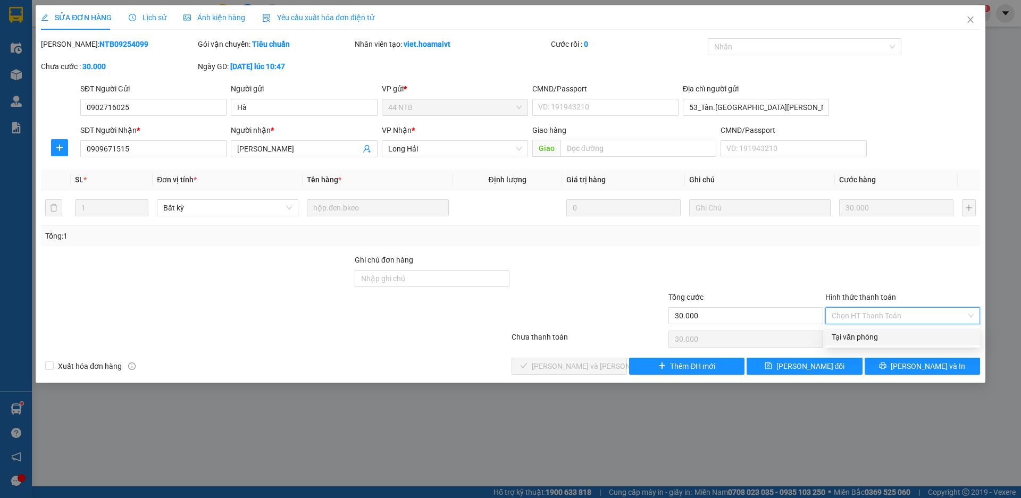
click at [854, 340] on div "Tại văn phòng" at bounding box center [903, 337] width 142 height 12
type input "0"
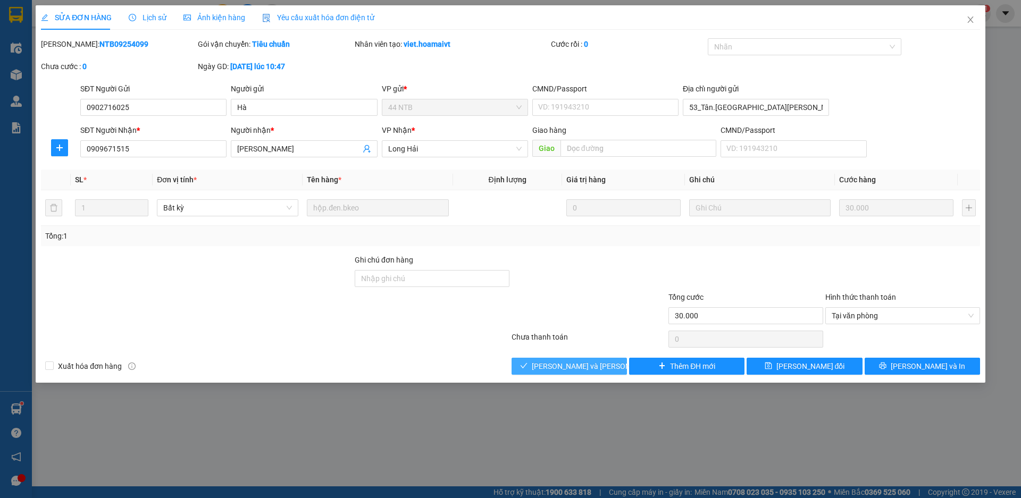
click at [560, 366] on span "[PERSON_NAME] và [PERSON_NAME] hàng" at bounding box center [604, 367] width 144 height 12
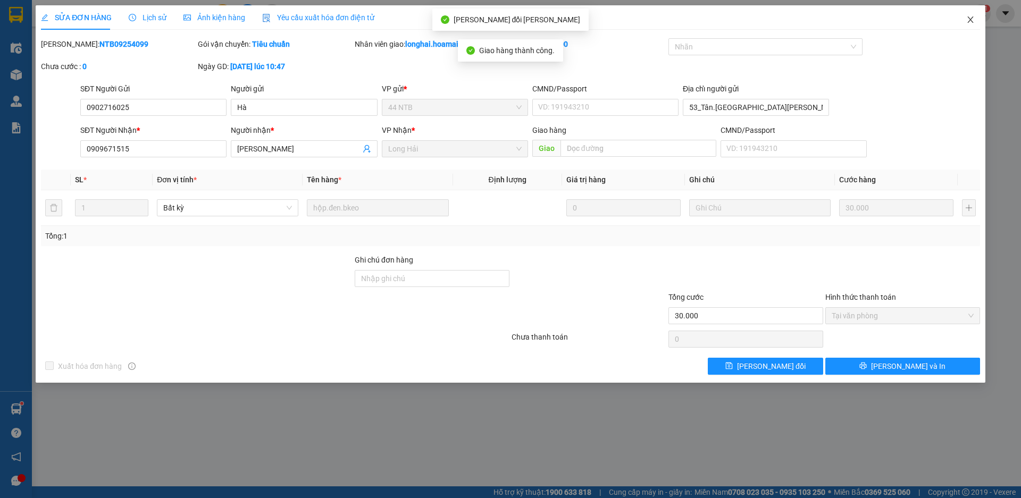
click at [971, 21] on icon "close" at bounding box center [970, 19] width 6 height 6
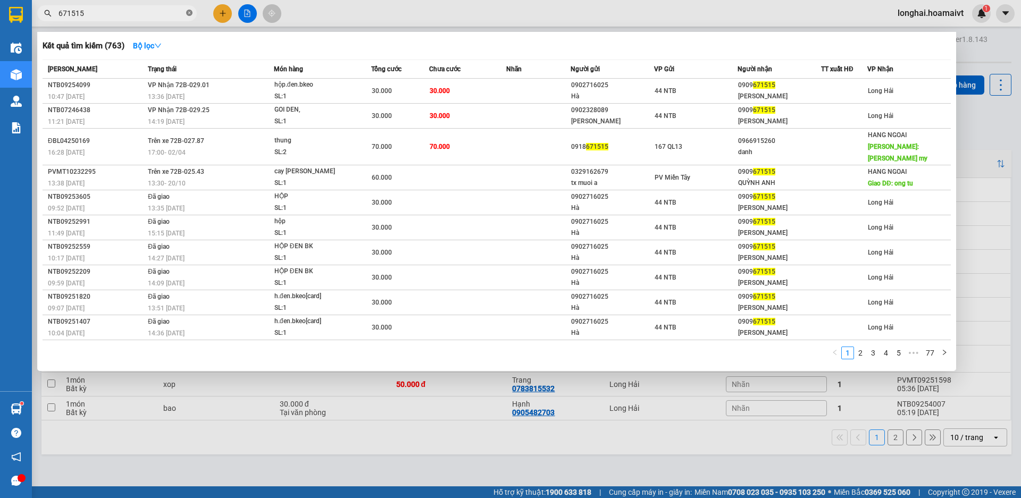
click at [190, 14] on icon "close-circle" at bounding box center [189, 13] width 6 height 6
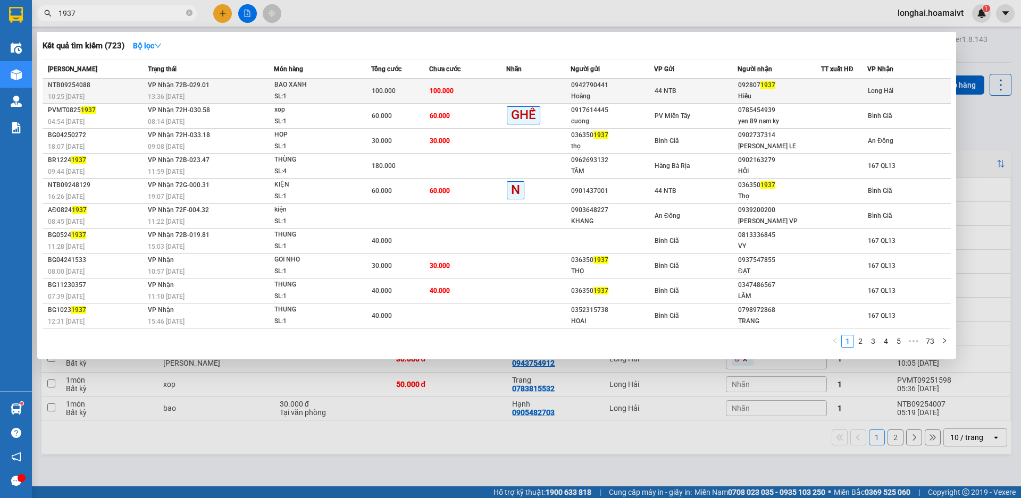
type input "1937"
click at [252, 95] on div "13:36 [DATE]" at bounding box center [211, 97] width 126 height 12
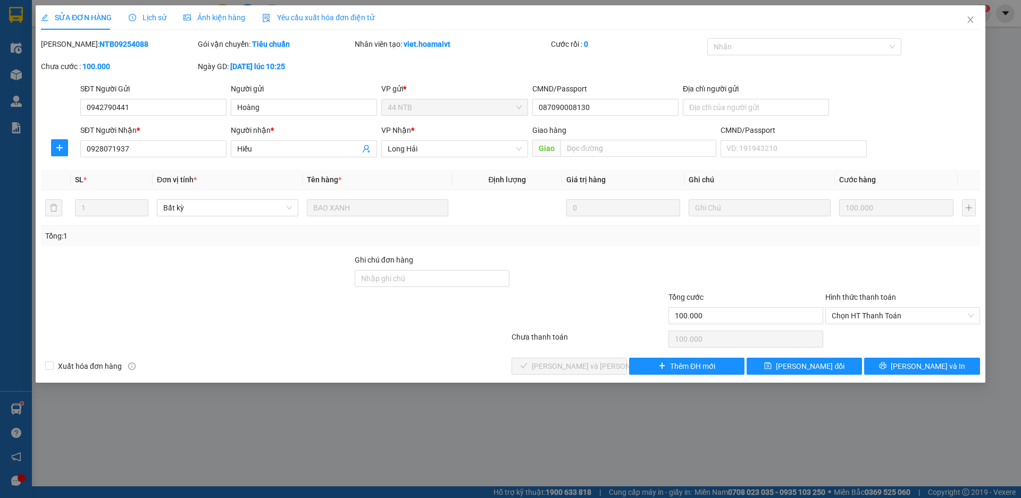
type input "0942790441"
type input "Hoàng"
type input "087090008130"
type input "0928071937"
type input "Hiếu"
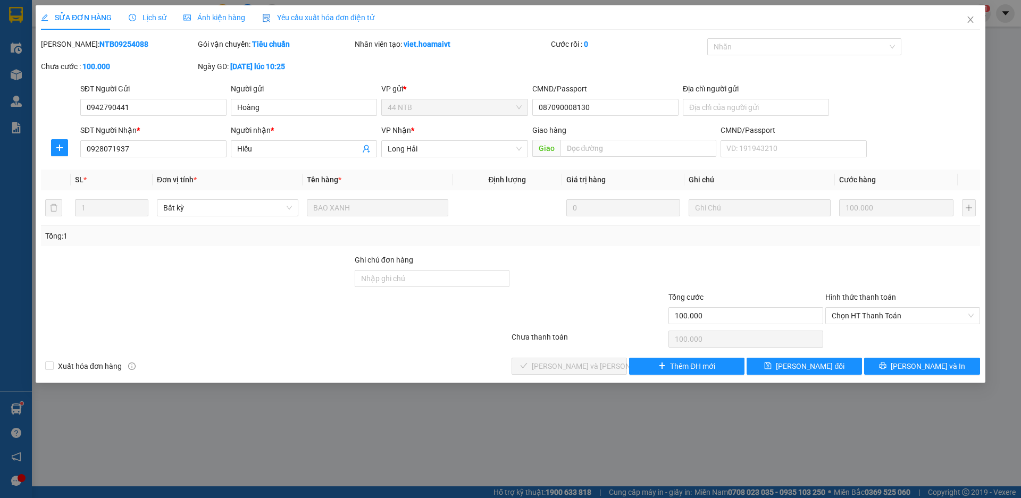
type input "100.000"
click at [886, 316] on span "Chọn HT Thanh Toán" at bounding box center [903, 316] width 142 height 16
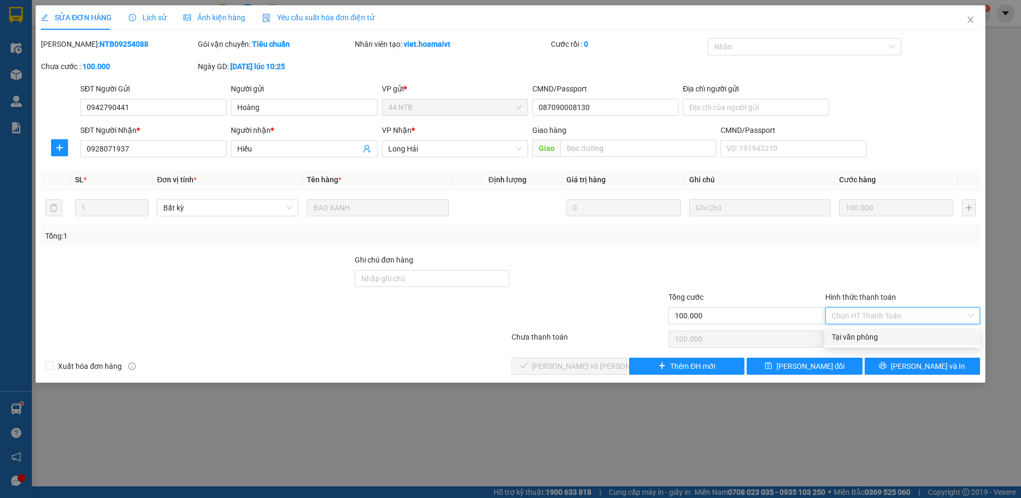
click at [861, 338] on div "Tại văn phòng" at bounding box center [903, 337] width 142 height 12
type input "0"
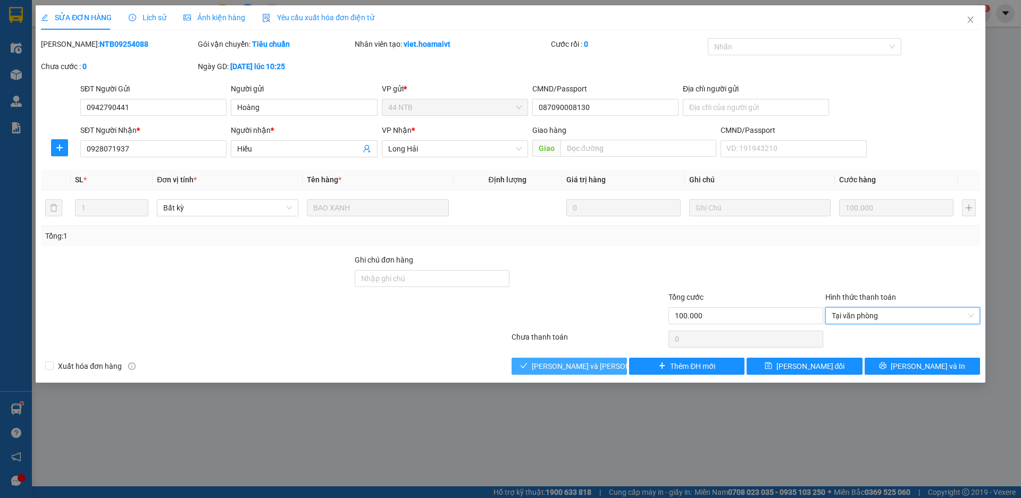
click at [567, 372] on button "[PERSON_NAME] và [PERSON_NAME] hàng" at bounding box center [569, 366] width 115 height 17
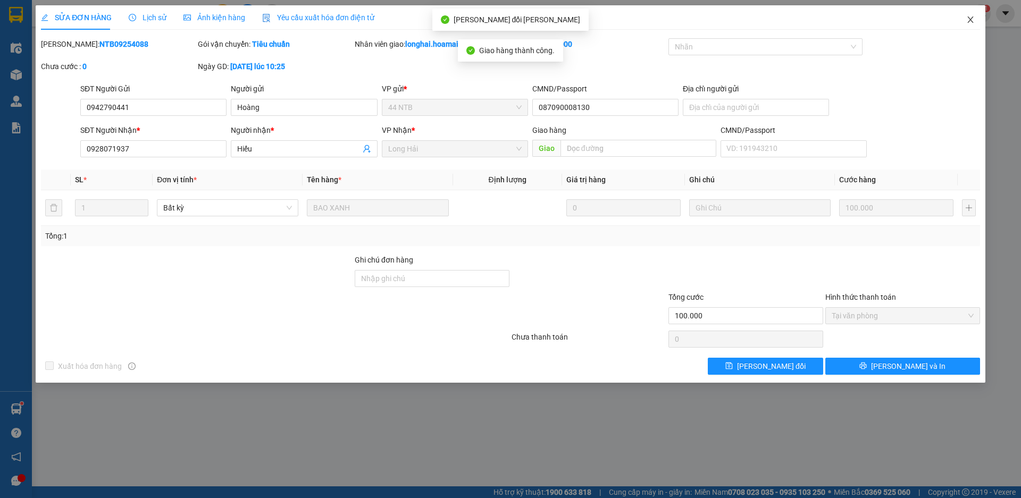
click at [970, 17] on icon "close" at bounding box center [970, 19] width 9 height 9
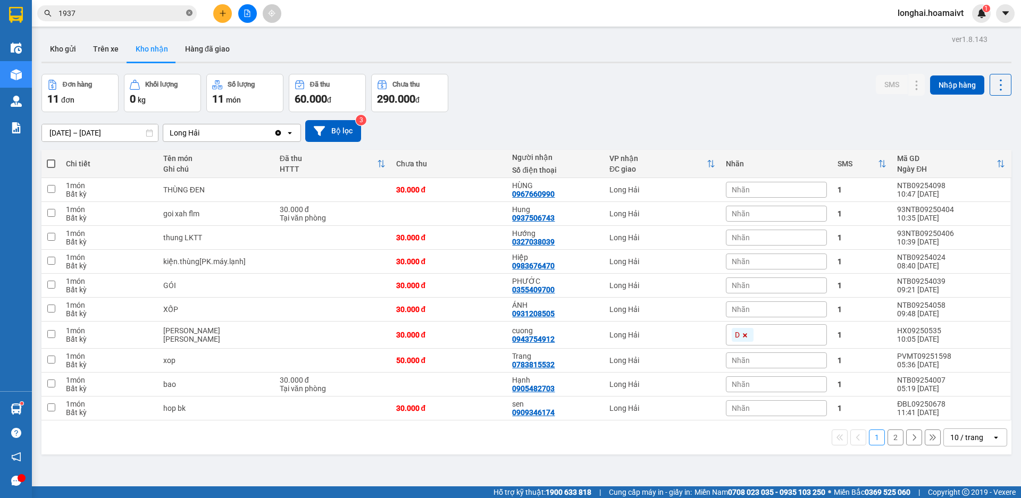
click at [188, 13] on icon "close-circle" at bounding box center [189, 13] width 6 height 6
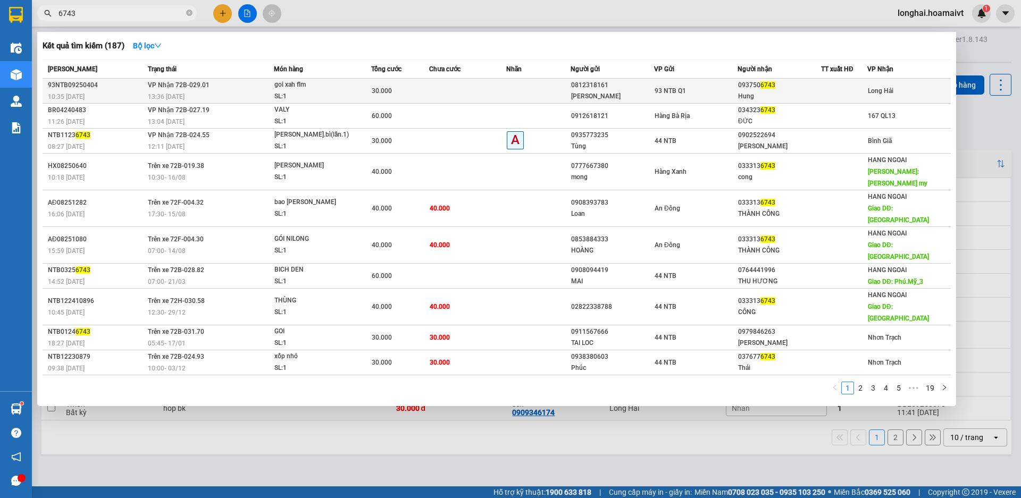
type input "6743"
click at [293, 94] on div "SL: 1" at bounding box center [314, 97] width 80 height 12
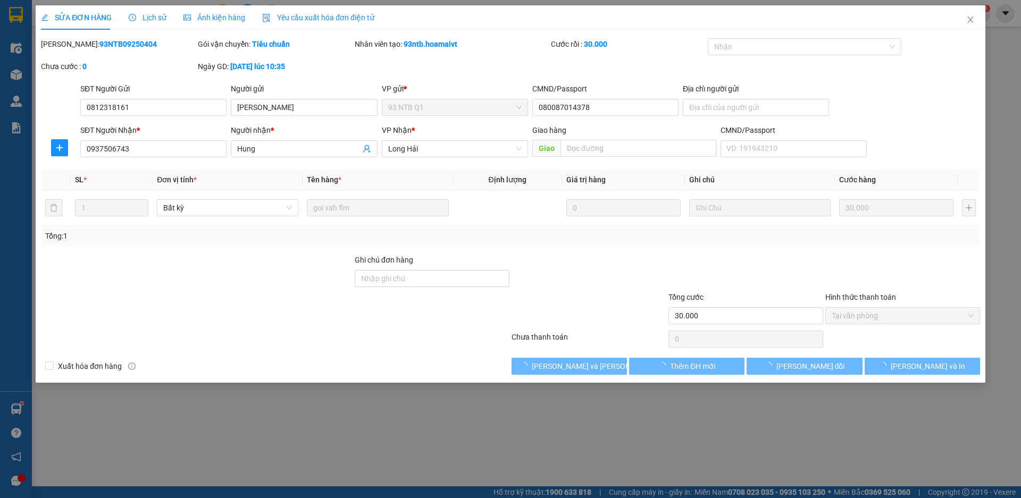
type input "0812318161"
type input "[PERSON_NAME]"
type input "080087014378"
type input "0937506743"
type input "Hung"
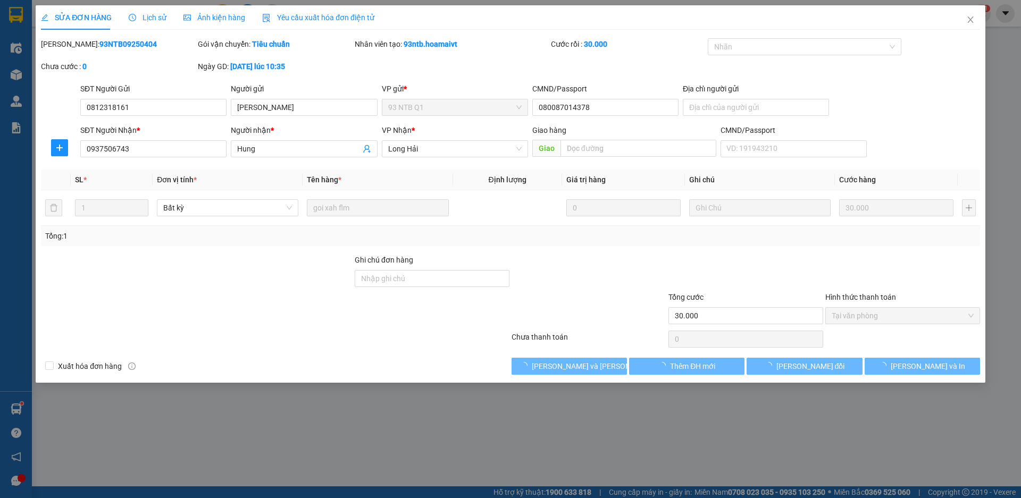
type input "30.000"
click at [592, 369] on span "[PERSON_NAME] và [PERSON_NAME] hàng" at bounding box center [604, 367] width 144 height 12
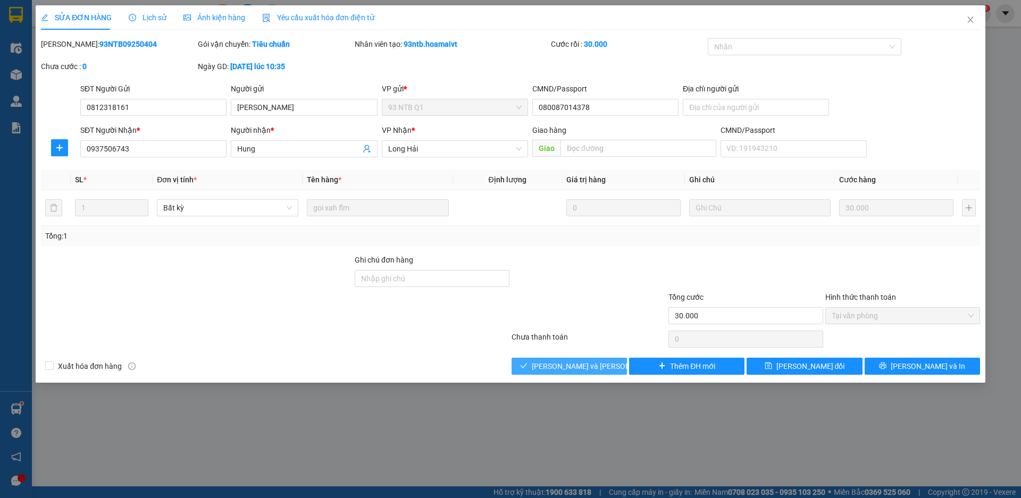
click at [592, 369] on span "[PERSON_NAME] và [PERSON_NAME] hàng" at bounding box center [604, 367] width 144 height 12
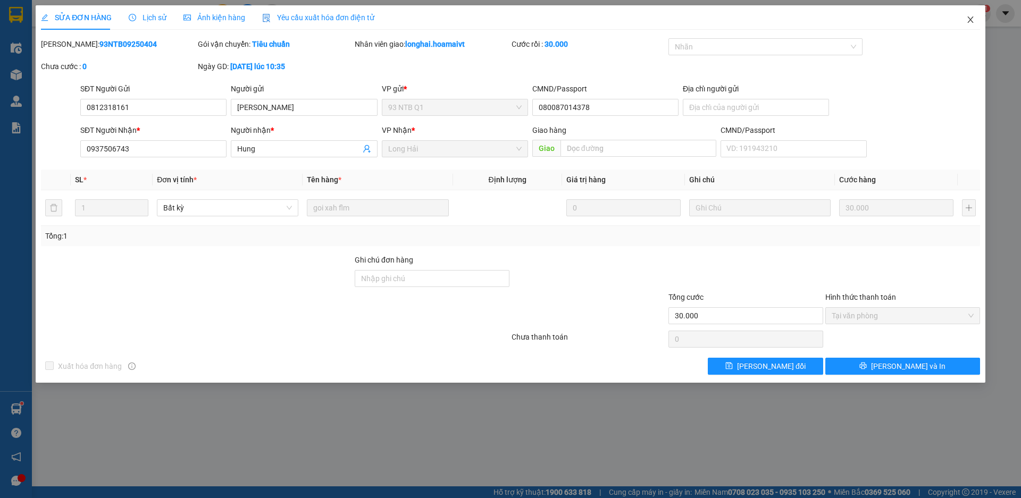
click at [971, 19] on icon "close" at bounding box center [970, 19] width 6 height 6
